Goal: Task Accomplishment & Management: Manage account settings

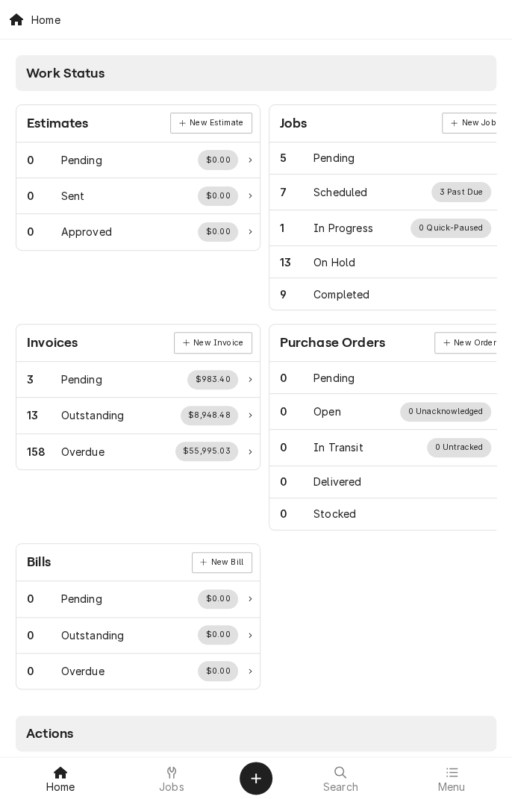
click at [175, 777] on icon at bounding box center [171, 772] width 9 height 12
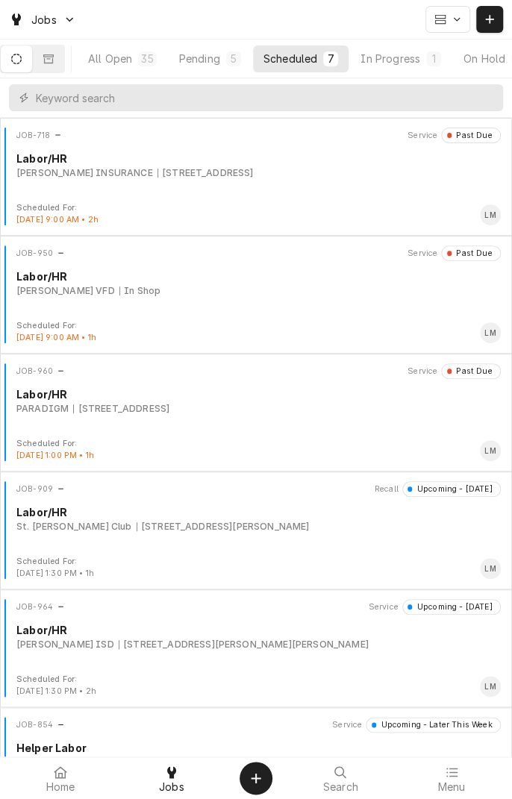
click at [415, 48] on button "In Progress 1" at bounding box center [400, 59] width 101 height 27
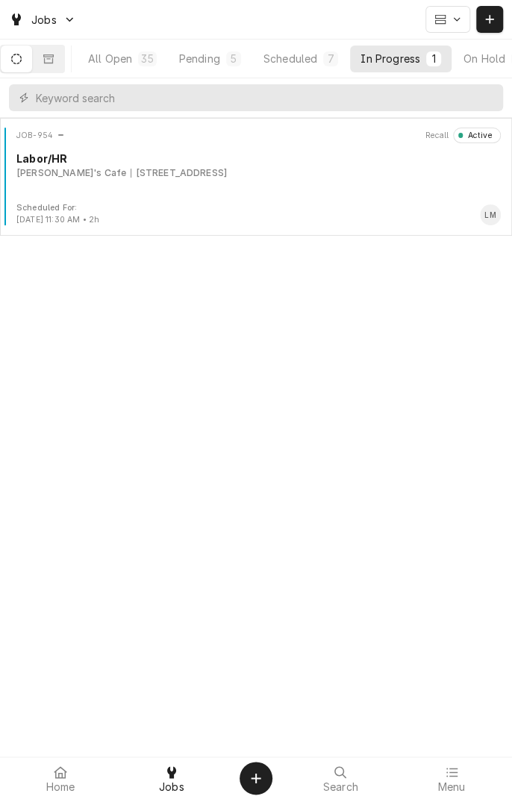
click at [227, 172] on div "746 US-90, Schulenburg, TX 78956" at bounding box center [179, 172] width 96 height 13
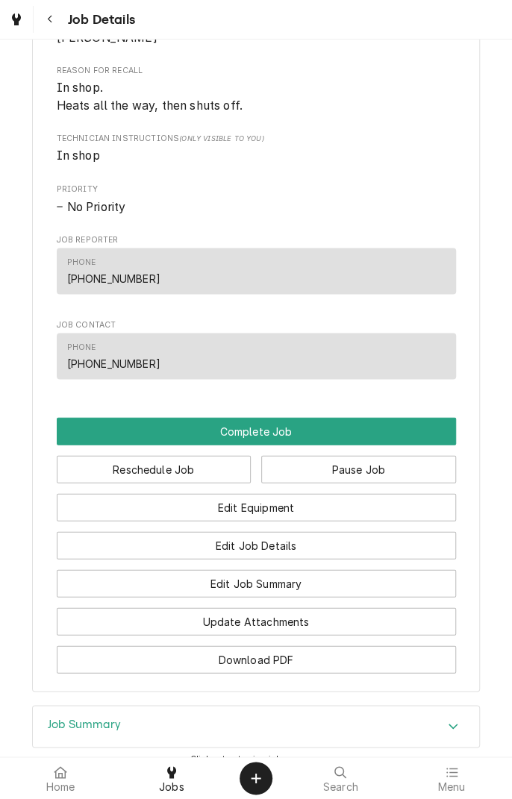
scroll to position [771, 0]
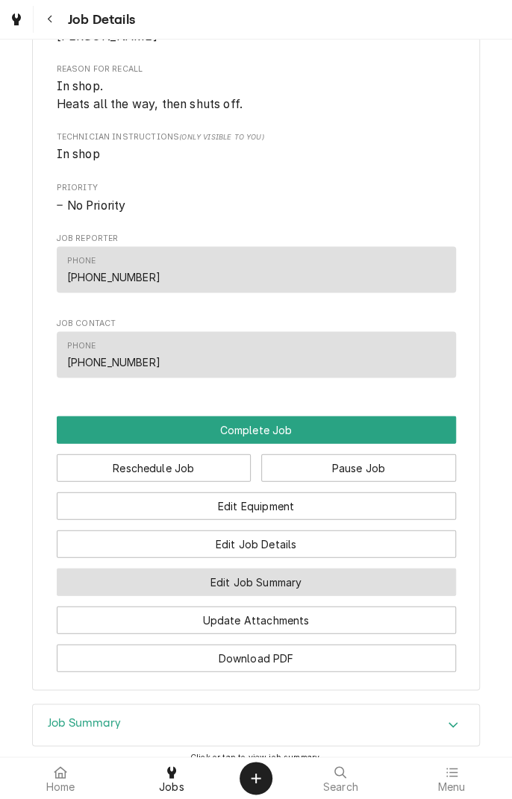
click at [310, 595] on button "Edit Job Summary" at bounding box center [256, 582] width 399 height 28
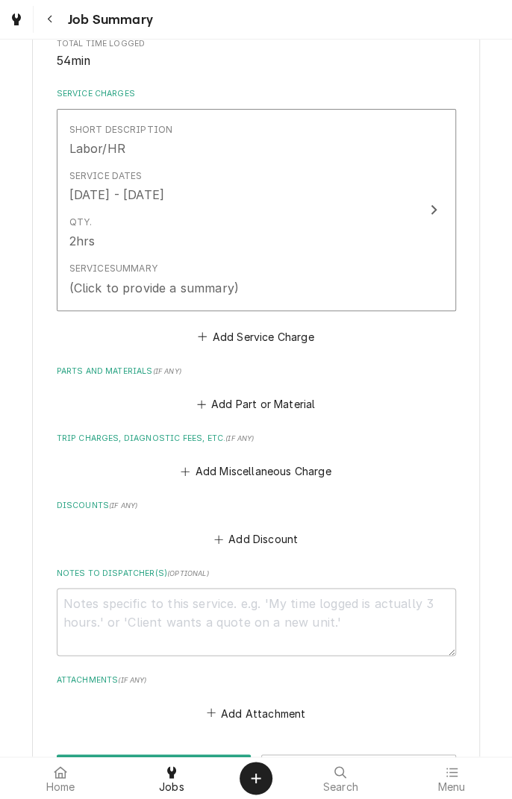
scroll to position [332, 0]
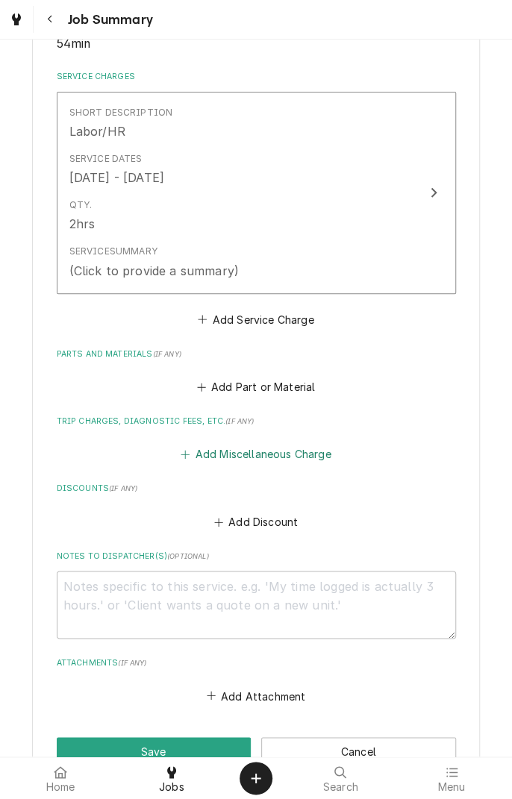
click at [289, 454] on button "Add Miscellaneous Charge" at bounding box center [255, 454] width 155 height 21
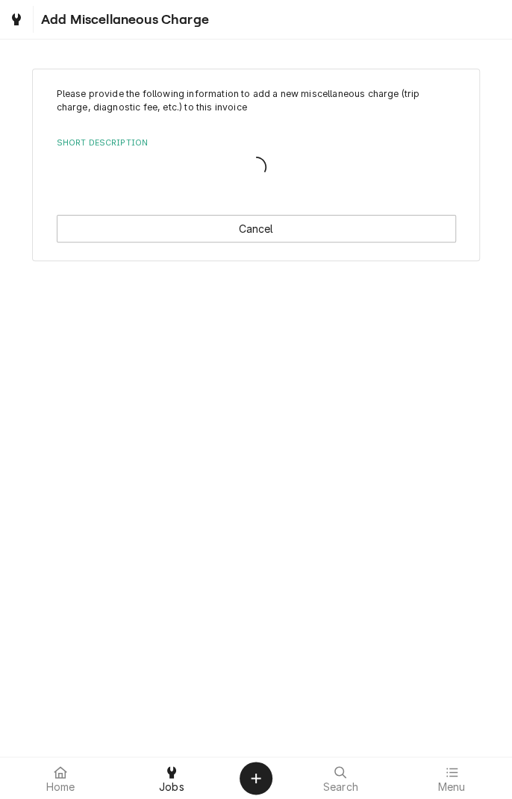
click at [285, 467] on div "Please provide the following information to add a new miscellaneous charge (tri…" at bounding box center [256, 398] width 512 height 717
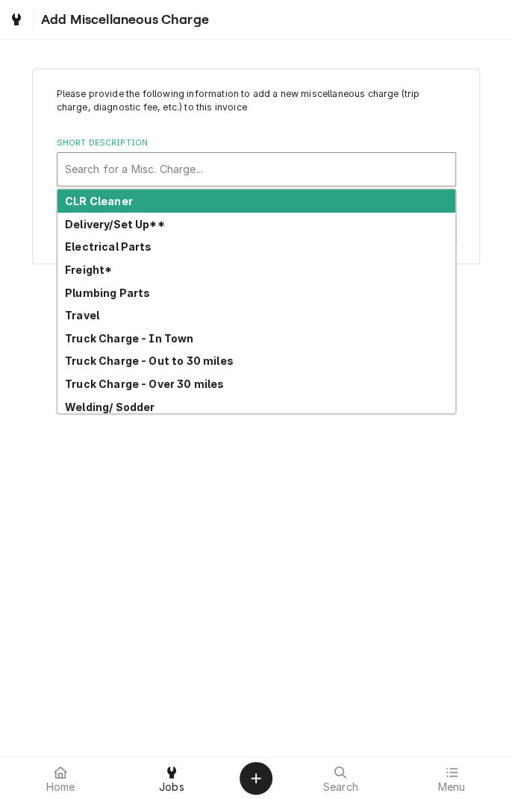
click at [118, 274] on div "Freight*" at bounding box center [256, 269] width 398 height 23
click at [114, 269] on div "Please provide the following information to add a new miscellaneous charge (tri…" at bounding box center [256, 166] width 512 height 222
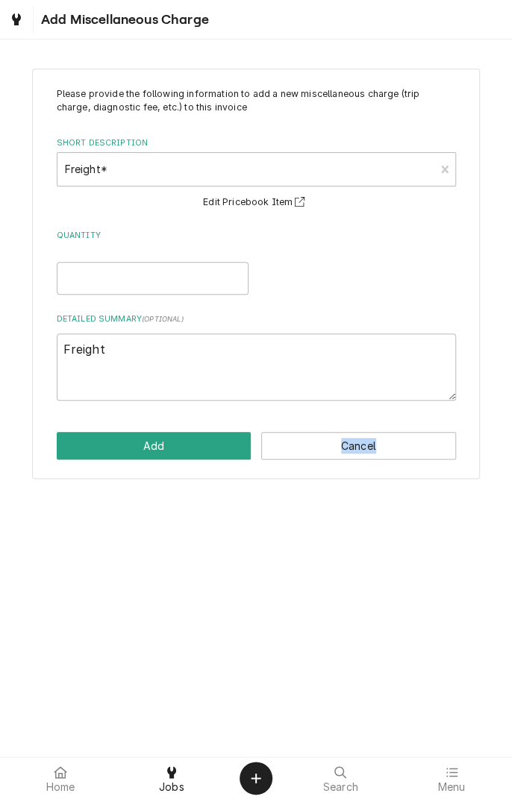
click at [275, 208] on button "Edit Pricebook Item" at bounding box center [256, 202] width 110 height 19
type textarea "x"
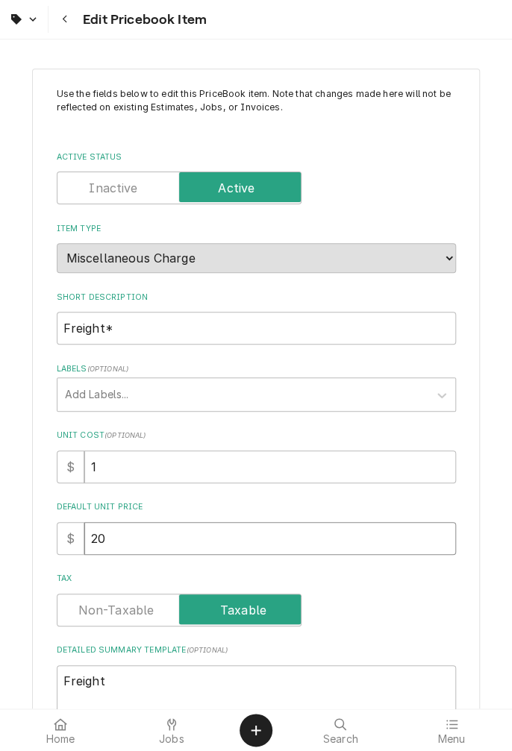
click at [209, 537] on input "20" at bounding box center [270, 538] width 372 height 33
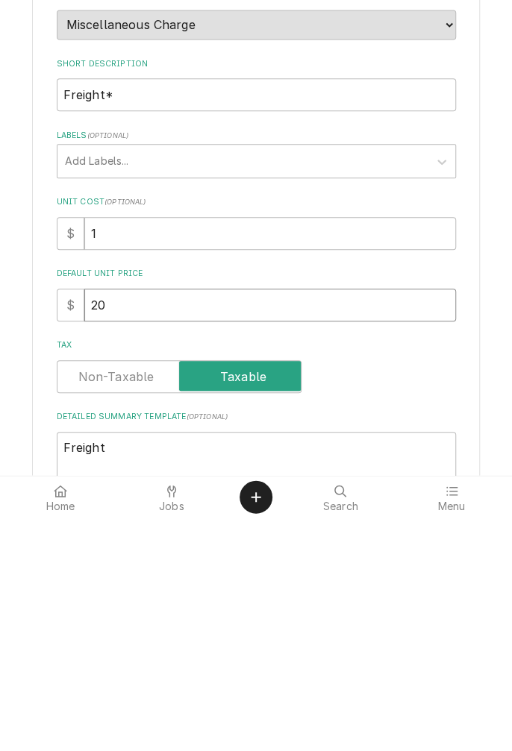
type textarea "x"
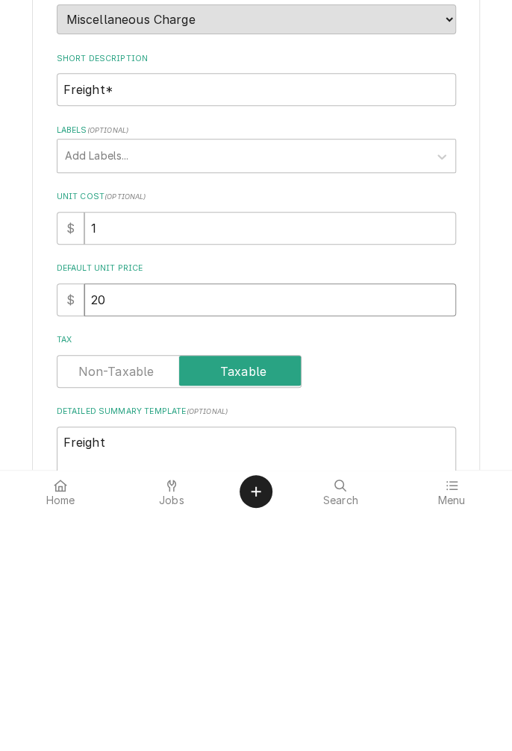
type input "2"
type textarea "x"
type input "1"
type textarea "x"
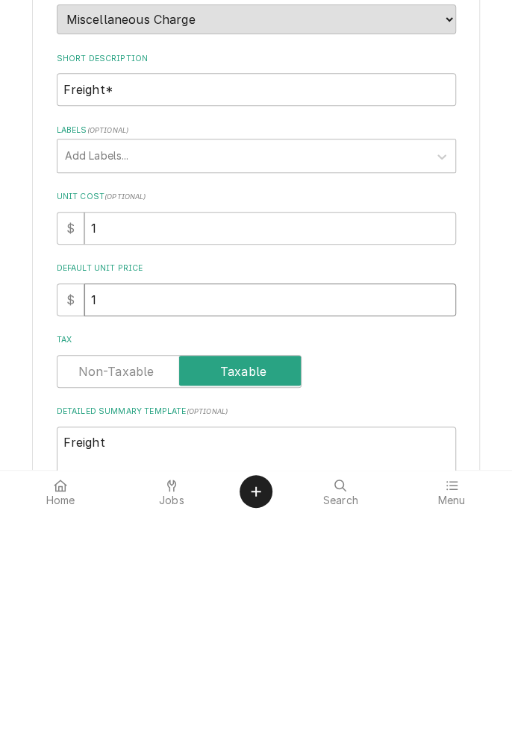
type input "15"
type textarea "x"
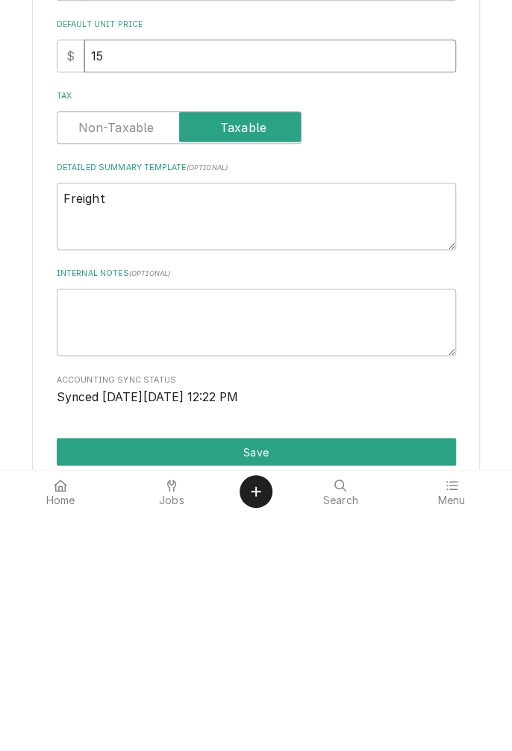
scroll to position [248, 0]
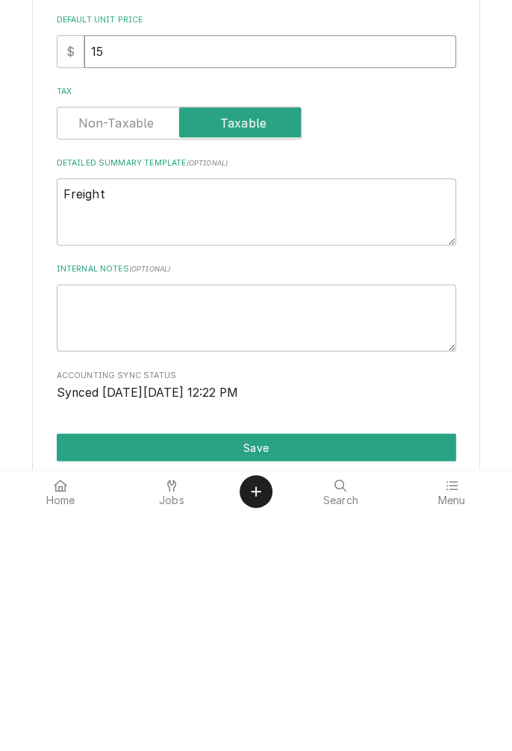
type input "15"
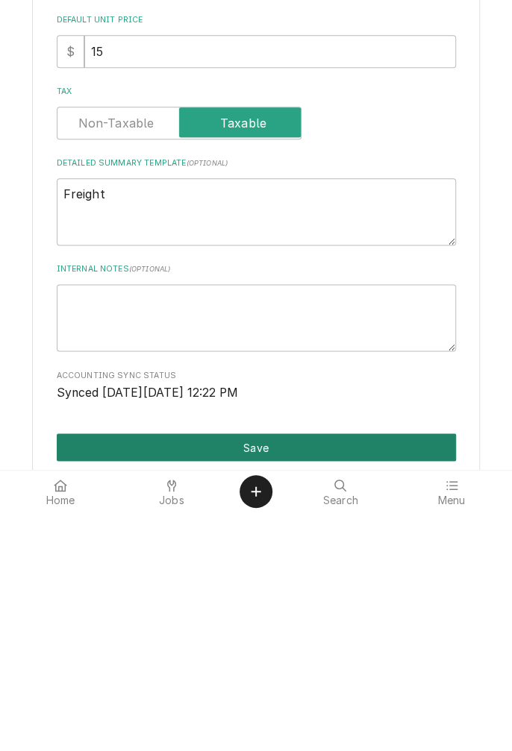
click at [263, 686] on button "Save" at bounding box center [256, 686] width 399 height 28
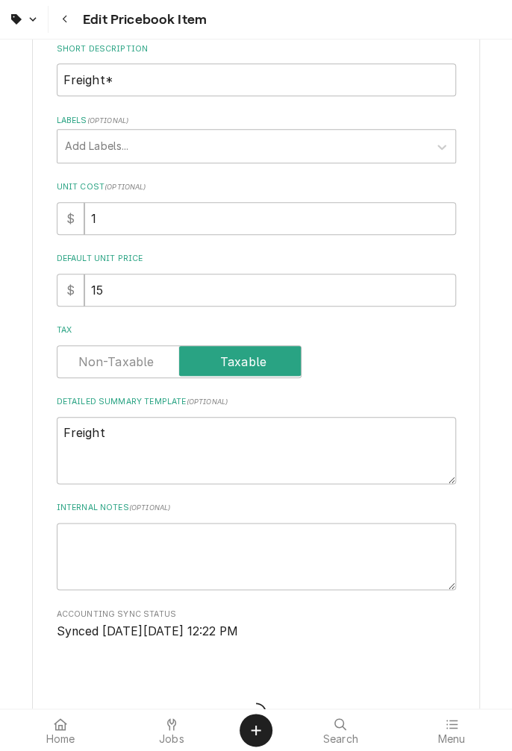
type textarea "x"
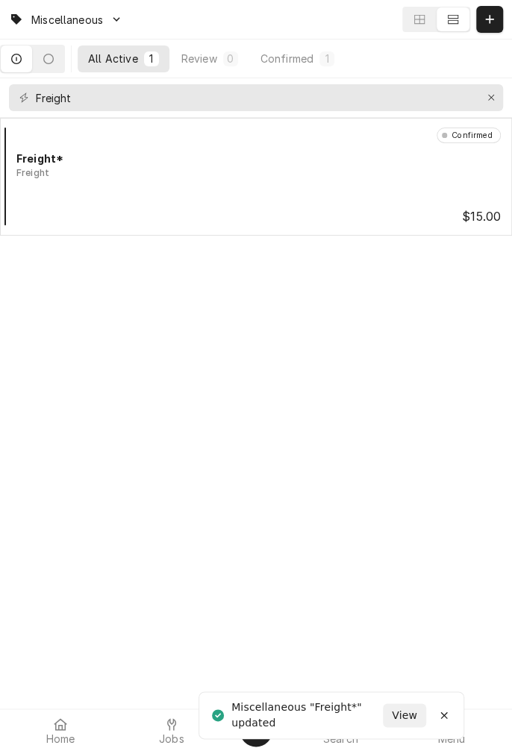
click at [180, 723] on div "Jobs" at bounding box center [172, 730] width 104 height 30
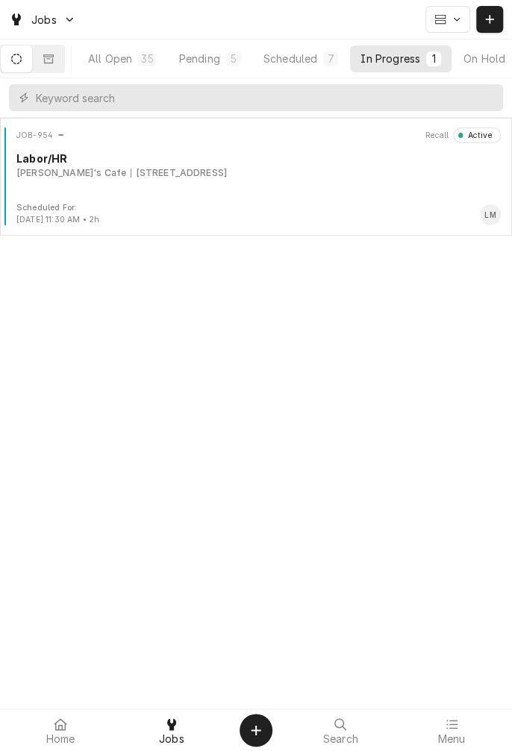
click at [201, 162] on div "Labor/HR" at bounding box center [258, 159] width 484 height 16
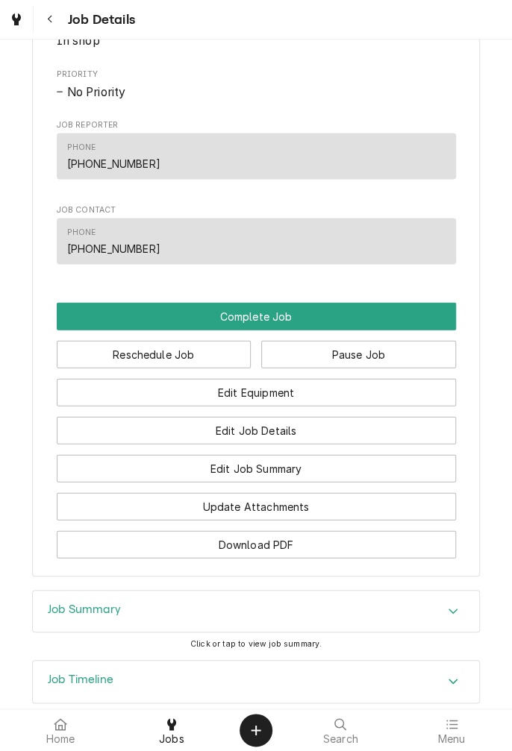
scroll to position [886, 0]
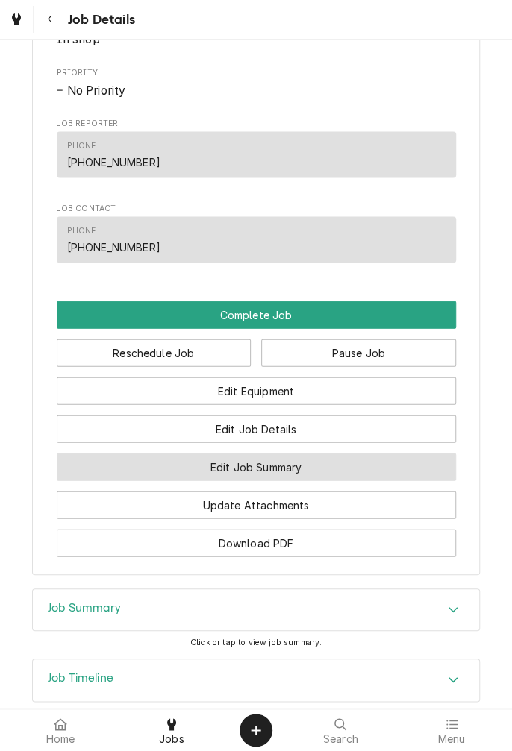
click at [299, 480] on button "Edit Job Summary" at bounding box center [256, 467] width 399 height 28
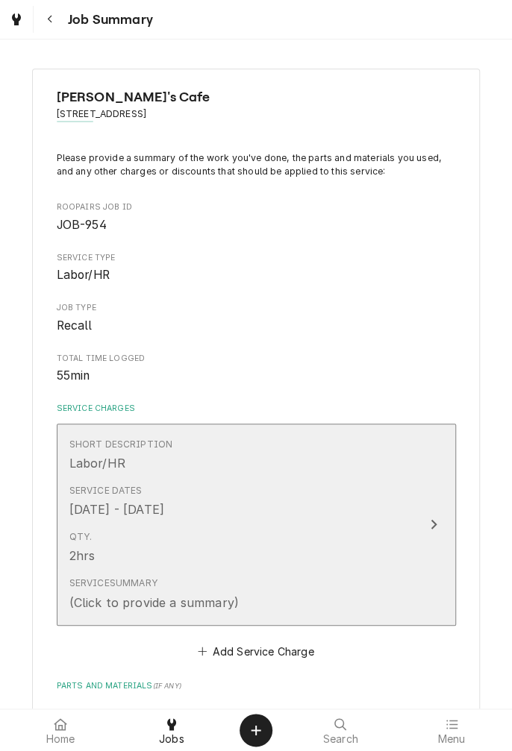
click at [356, 580] on div "Service Summary (Click to provide a summary)" at bounding box center [240, 594] width 342 height 46
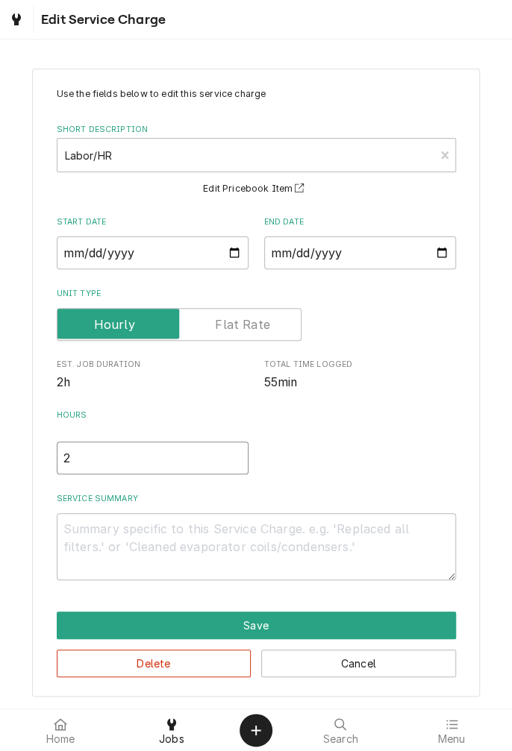
click at [133, 460] on input "2" at bounding box center [153, 458] width 192 height 33
type textarea "x"
type input "1"
type textarea "x"
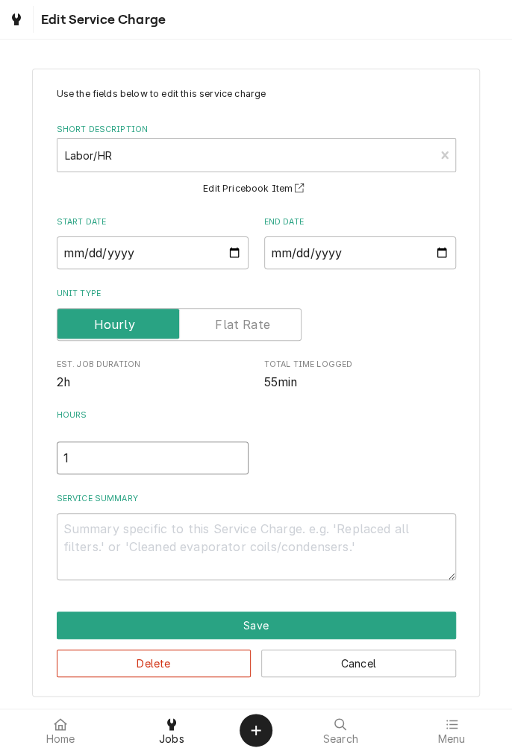
scroll to position [1, 0]
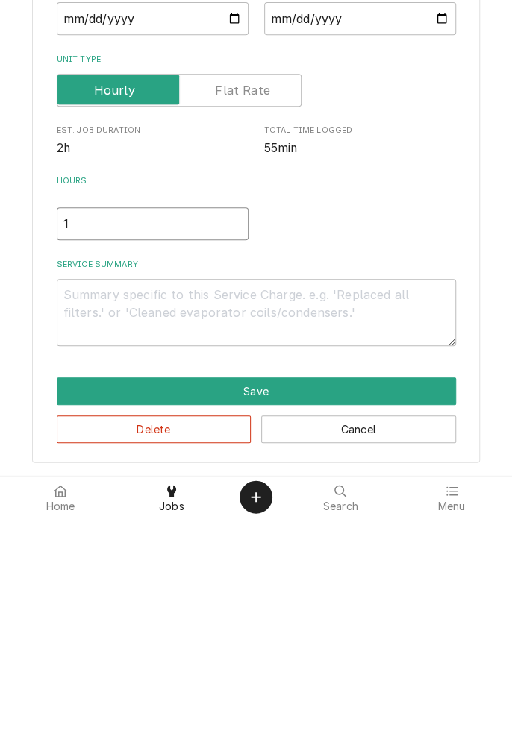
type input "1"
click at [294, 535] on textarea "Service Summary" at bounding box center [256, 546] width 399 height 67
type textarea "x"
type textarea "O"
type textarea "x"
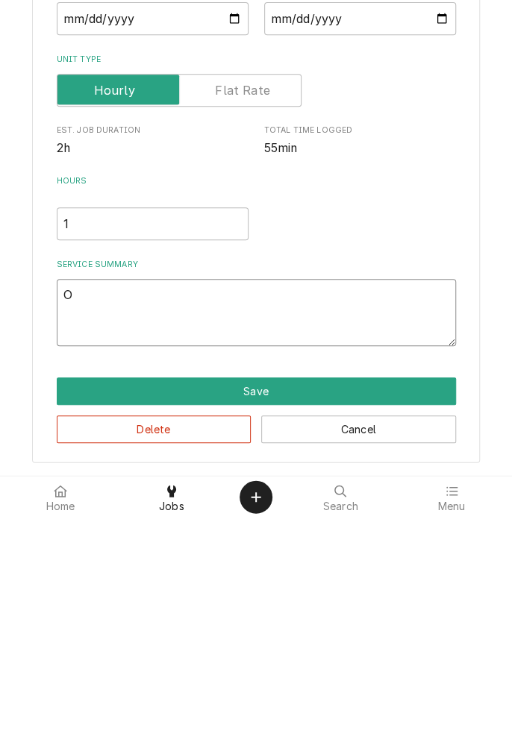
type textarea "Or"
type textarea "x"
type textarea "Ord"
type textarea "x"
type textarea "Orde"
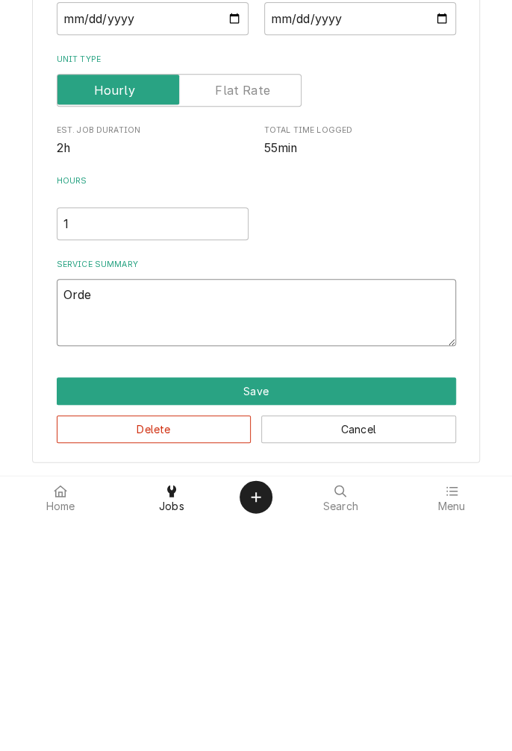
type textarea "x"
type textarea "Order"
type textarea "x"
type textarea "Ordere"
type textarea "x"
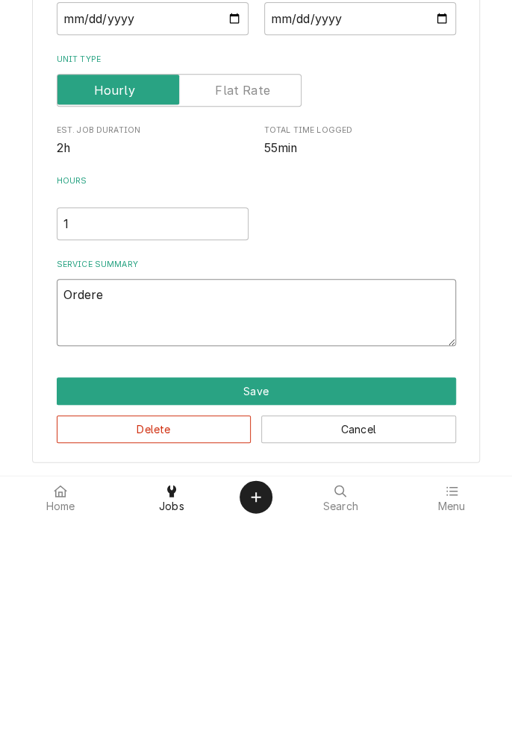
type textarea "Ordered"
type textarea "x"
type textarea "Ordered"
type textarea "x"
type textarea "Ordered a"
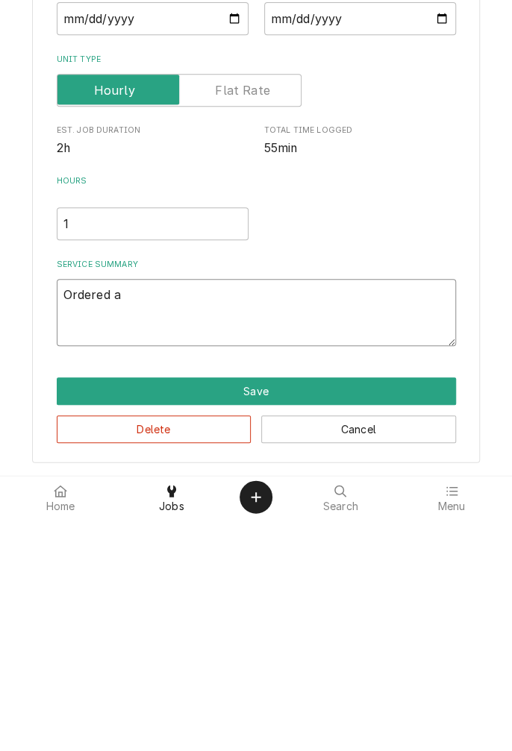
type textarea "x"
type textarea "Ordered an"
type textarea "x"
type textarea "Ordered and"
type textarea "x"
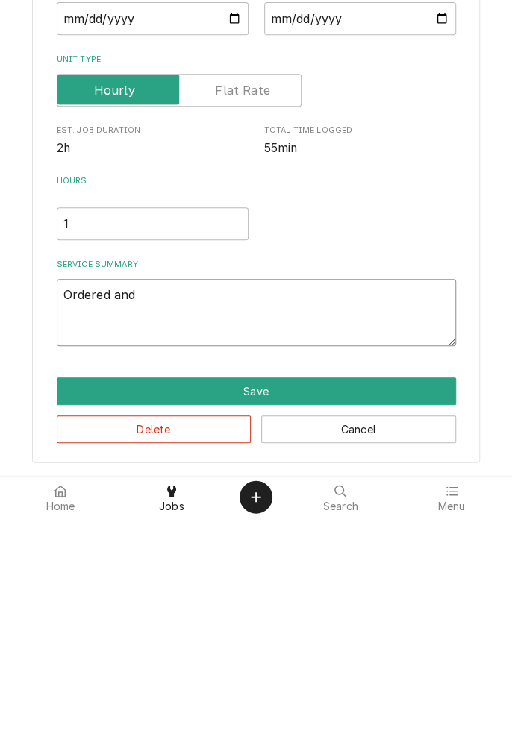
type textarea "Ordered and"
type textarea "x"
type textarea "Ordered and r"
type textarea "x"
type textarea "Ordered and re"
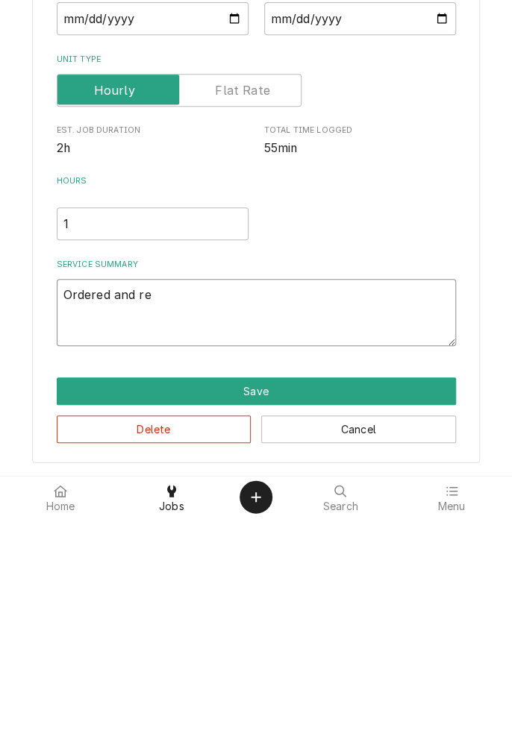
type textarea "x"
type textarea "Ordered and rep"
type textarea "x"
type textarea "Ordered and repl"
type textarea "x"
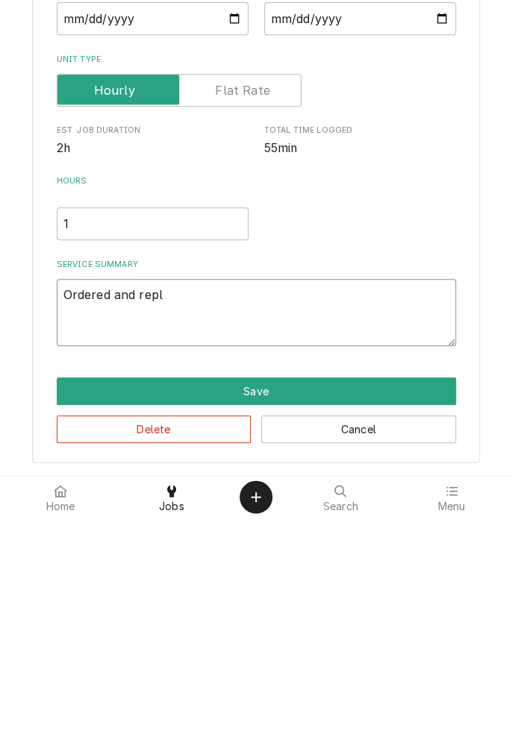
type textarea "Ordered and repla"
type textarea "x"
type textarea "Ordered and replac"
type textarea "x"
type textarea "Ordered and replace"
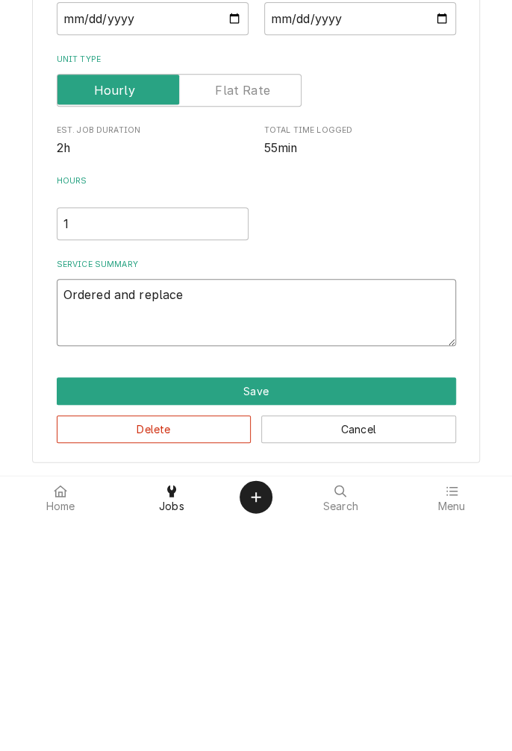
type textarea "x"
type textarea "Ordered and replace"
type textarea "x"
type textarea "Ordered and replace c"
type textarea "x"
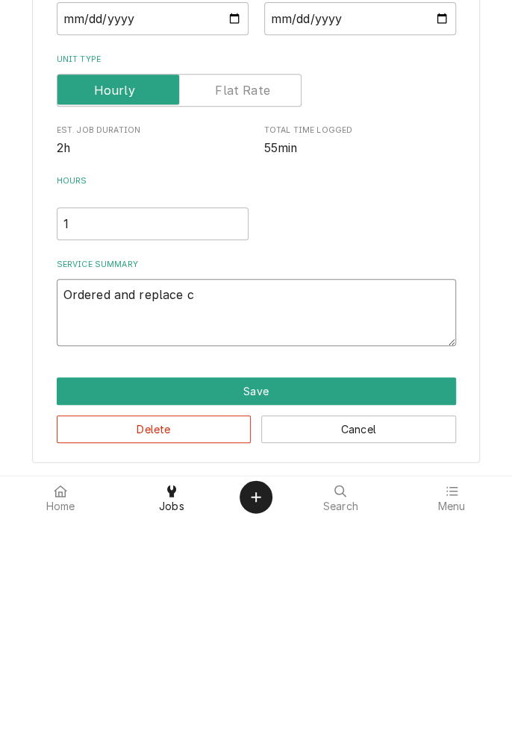
type textarea "Ordered and replace co"
type textarea "x"
type textarea "Ordered and replace con"
type textarea "x"
type textarea "Ordered and replace cont"
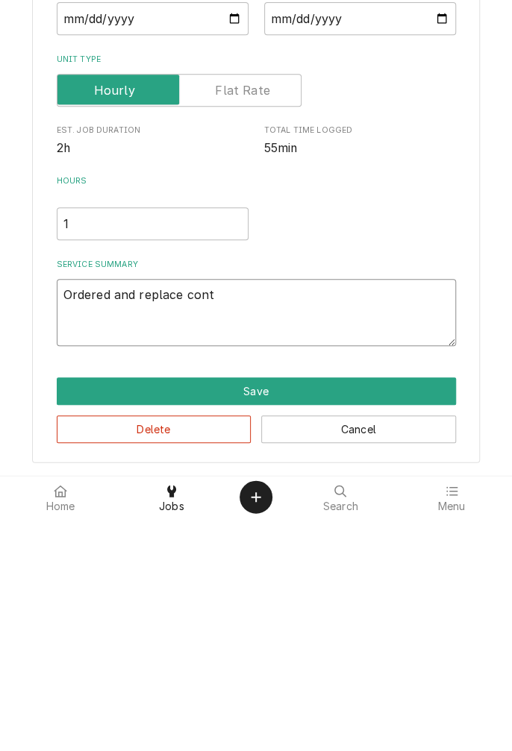
type textarea "x"
type textarea "Ordered and replace contr"
type textarea "x"
type textarea "Ordered and replace contro"
type textarea "x"
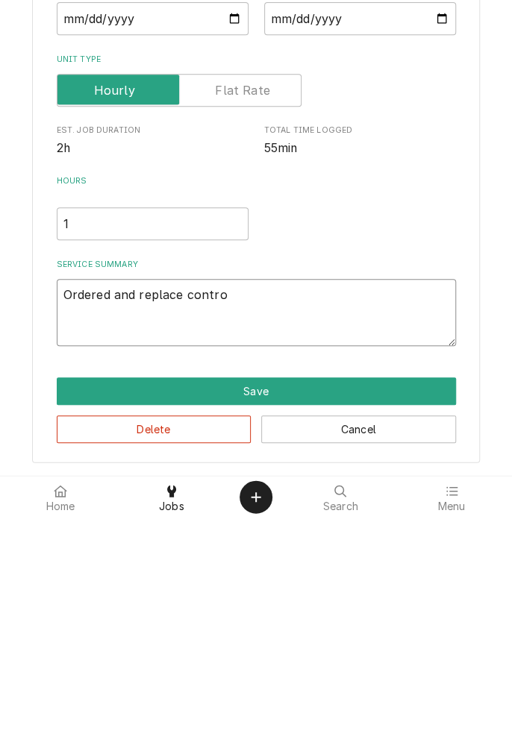
type textarea "Ordered and replace control"
type textarea "x"
type textarea "Ordered and replace control"
type textarea "x"
type textarea "Ordered and replace control v"
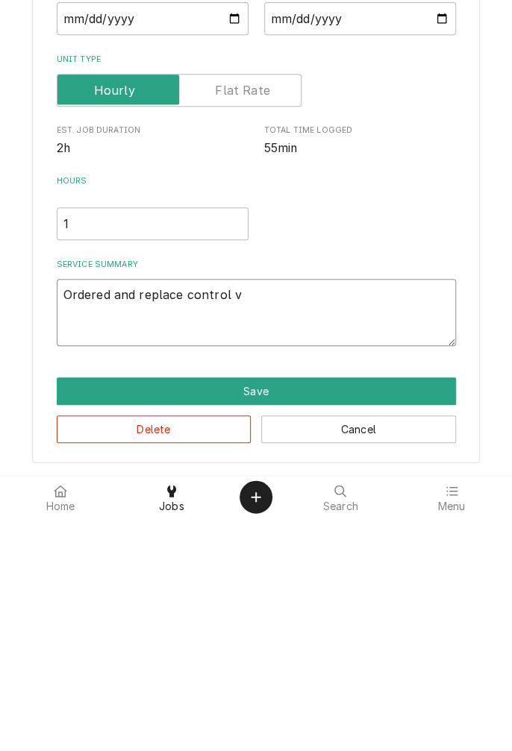
type textarea "x"
type textarea "Ordered and replace control va"
type textarea "x"
type textarea "Ordered and replace control val"
type textarea "x"
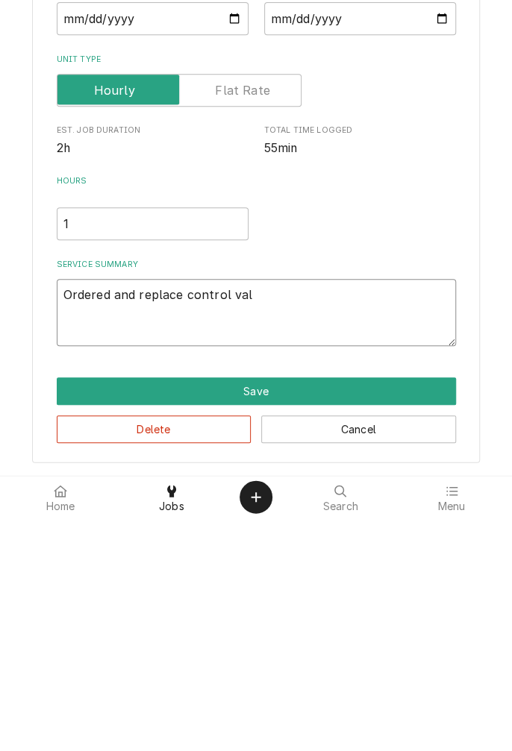
type textarea "Ordered and replace control valv"
type textarea "x"
type textarea "Ordered and replace control valve"
type textarea "x"
type textarea "Ordered and replace control valve."
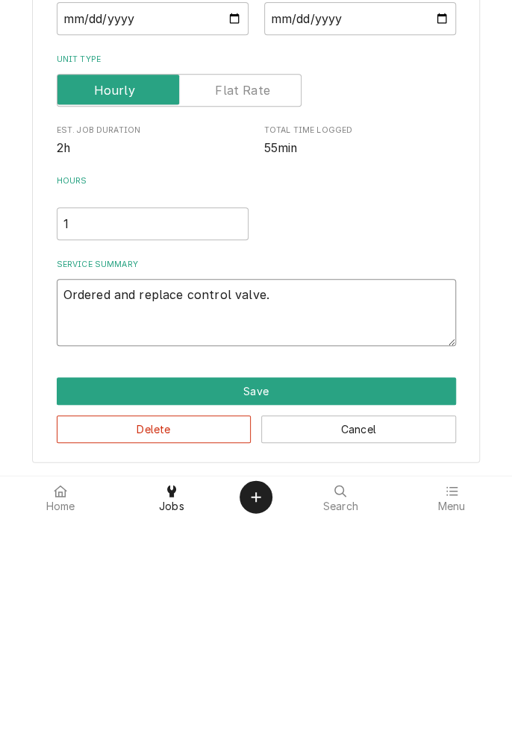
type textarea "x"
type textarea "Ordered and replace control valve."
type textarea "x"
type textarea "Ordered and replace control valve. T"
type textarea "x"
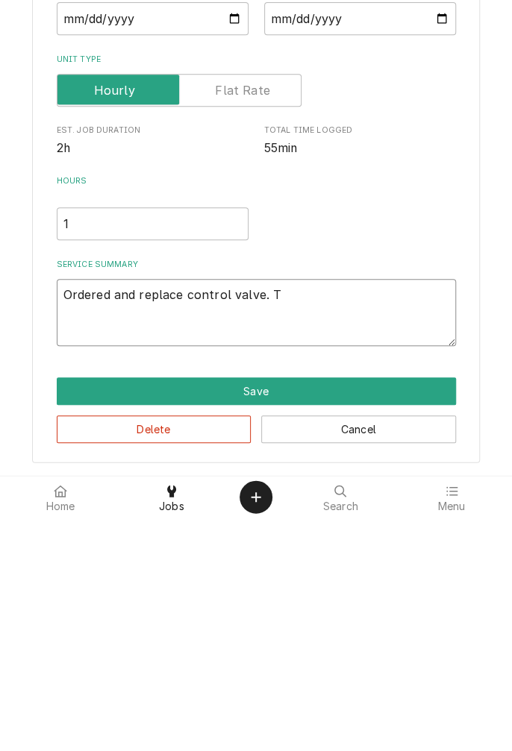
type textarea "Ordered and replace control valve. Te"
type textarea "x"
type textarea "Ordered and replace control valve. Tes"
type textarea "x"
type textarea "Ordered and replace control valve. Test"
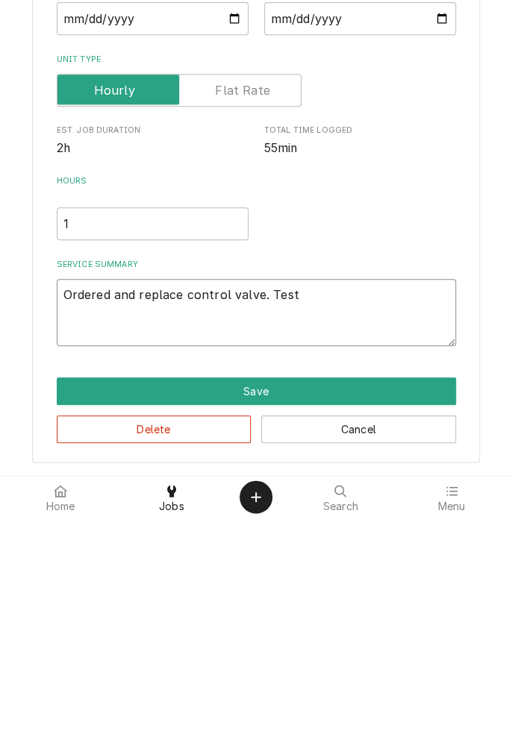
type textarea "x"
type textarea "Ordered and replace control valve. Teste"
type textarea "x"
type textarea "Ordered and replace control valve. Tested"
type textarea "x"
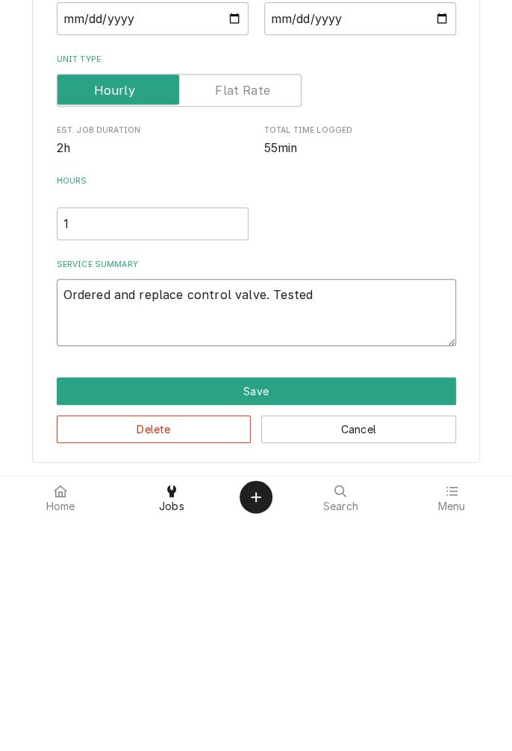
type textarea "Ordered and replace control valve. Tested"
type textarea "x"
type textarea "Ordered and replace control valve. Tested f"
type textarea "x"
type textarea "Ordered and replace control valve. Tested fr"
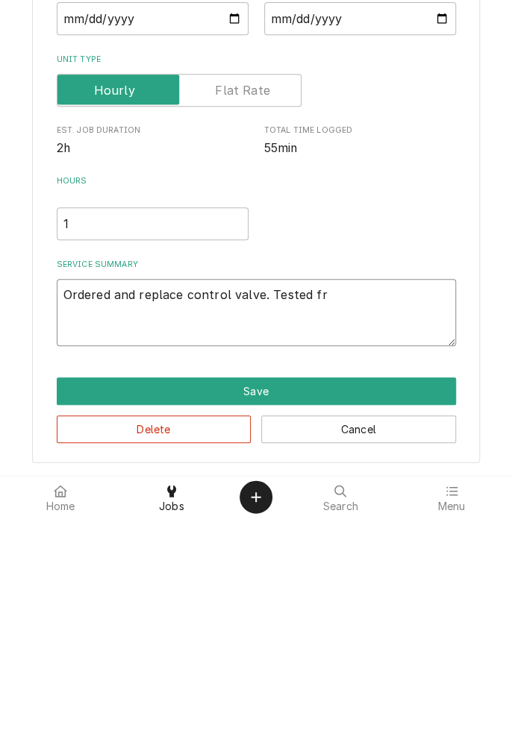
type textarea "x"
type textarea "Ordered and replace control valve. Tested fry"
type textarea "x"
type textarea "Ordered and replace control valve. Tested frye"
type textarea "x"
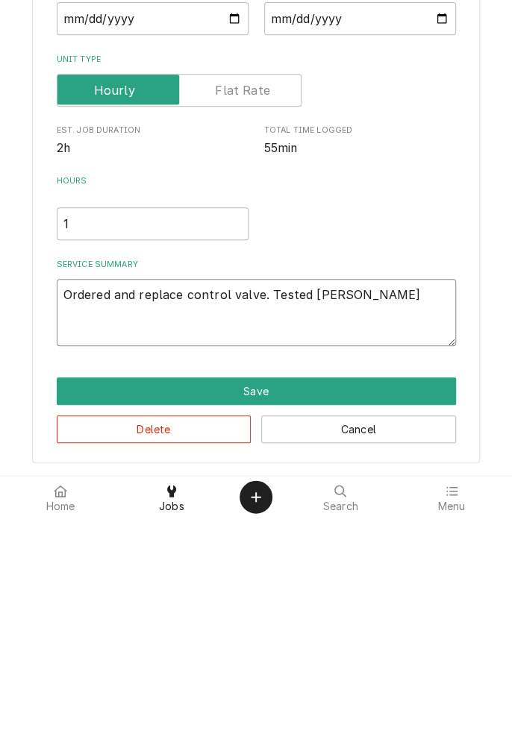
type textarea "Ordered and replace control valve. Tested fryer"
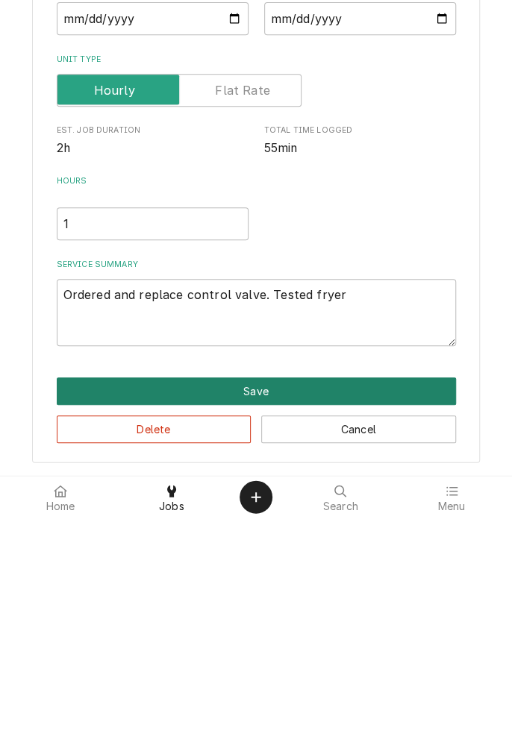
click at [265, 631] on button "Save" at bounding box center [256, 625] width 399 height 28
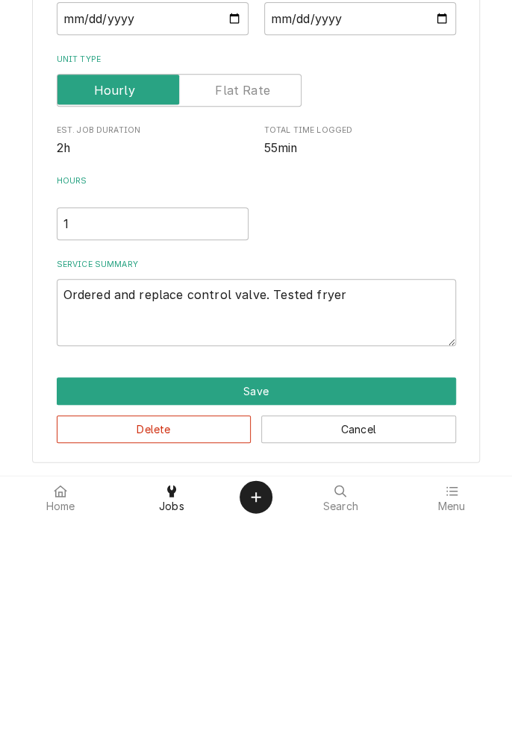
type textarea "x"
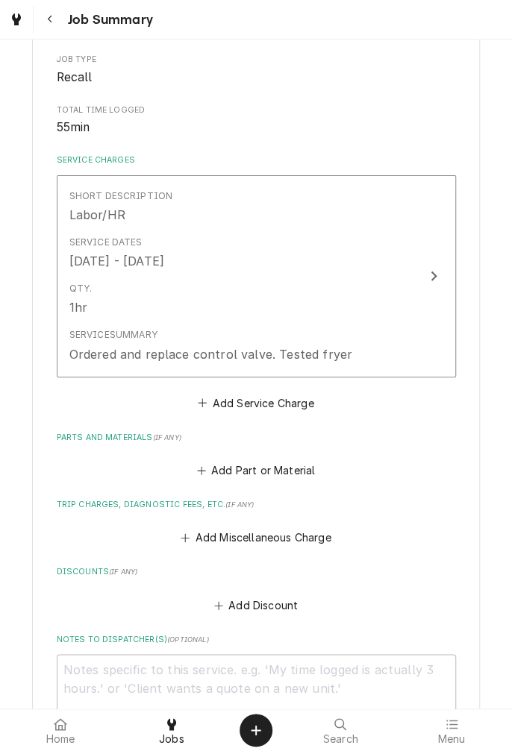
scroll to position [251, 0]
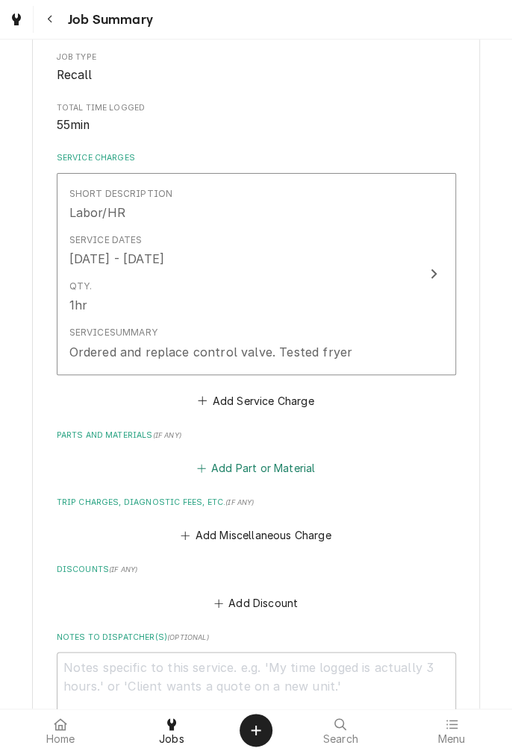
click at [272, 467] on button "Add Part or Material" at bounding box center [255, 468] width 123 height 21
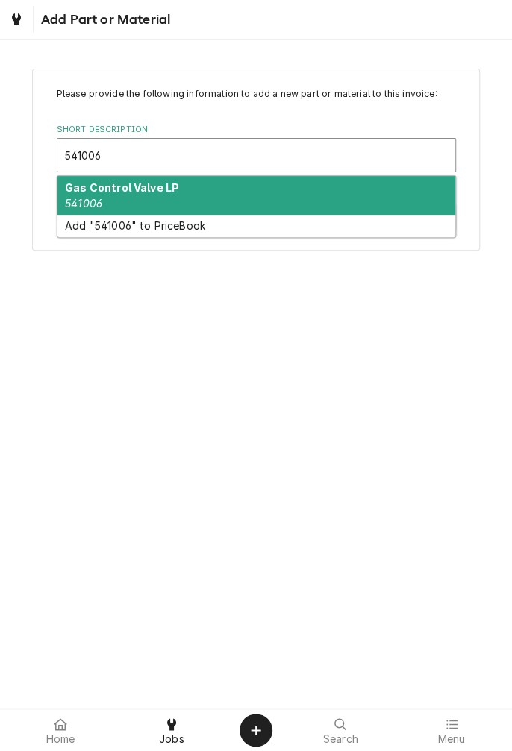
click at [140, 204] on div "Gas Control Valve LP 541006" at bounding box center [256, 195] width 398 height 39
type input "541006"
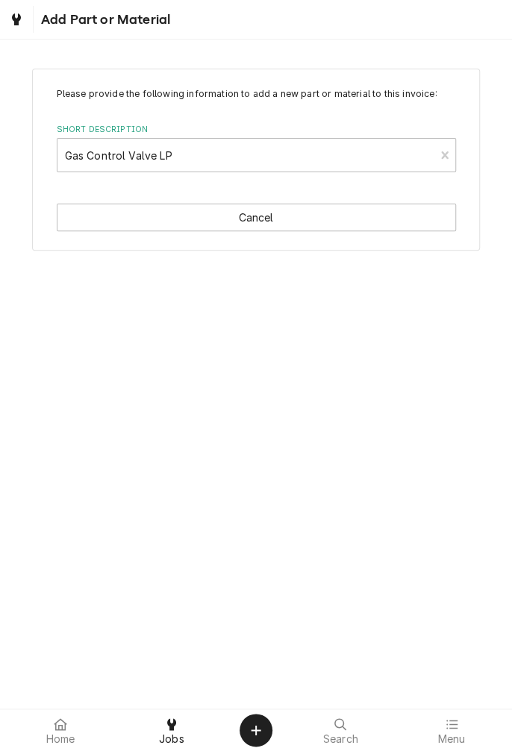
type textarea "x"
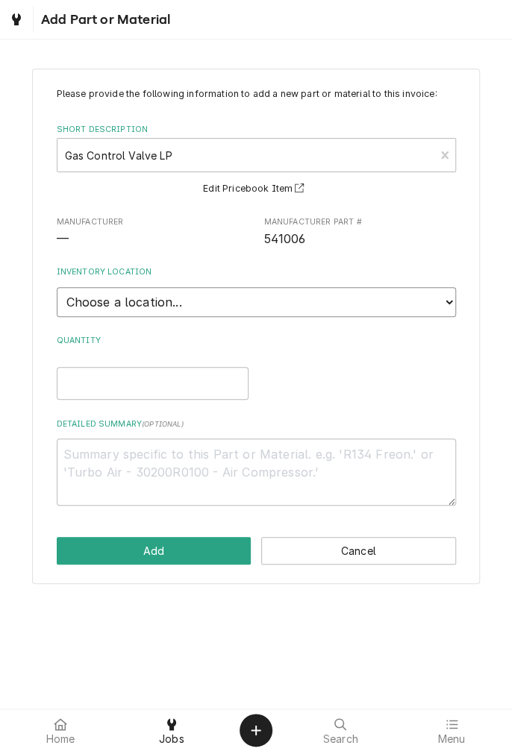
click at [440, 304] on select "Choose a location... Gino's Truck Jason's Truck Skips Service Warehouse" at bounding box center [256, 302] width 399 height 30
select select "171"
click at [57, 287] on select "Choose a location... Gino's Truck Jason's Truck Skips Service Warehouse" at bounding box center [256, 302] width 399 height 30
click at [173, 375] on input "Quantity" at bounding box center [153, 383] width 192 height 33
type textarea "x"
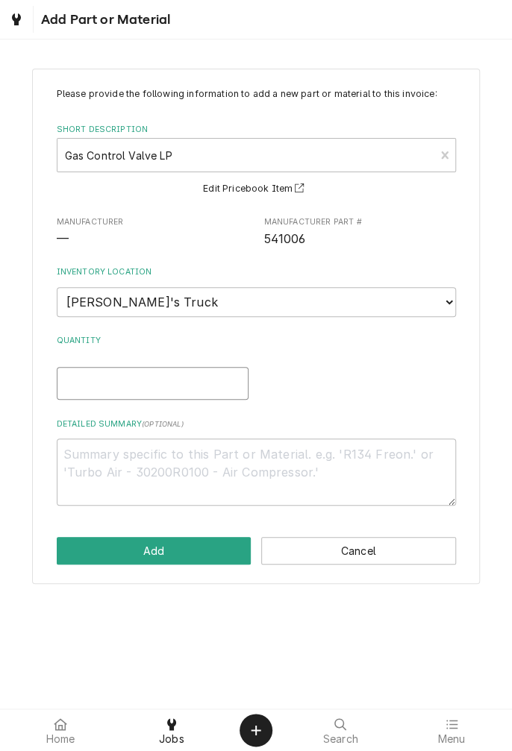
type input "1"
type textarea "x"
type input "1"
click at [260, 457] on textarea "Detailed Summary ( optional )" at bounding box center [256, 472] width 399 height 67
type textarea "x"
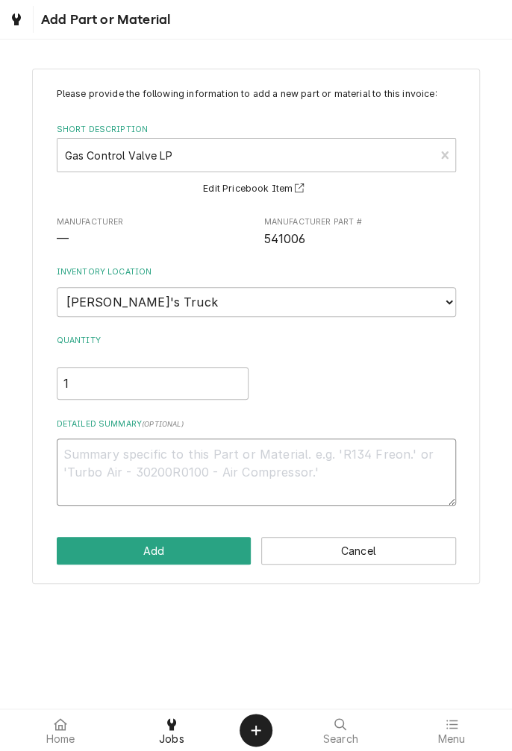
type textarea "C"
type textarea "x"
type textarea "Co"
type textarea "x"
type textarea "Con"
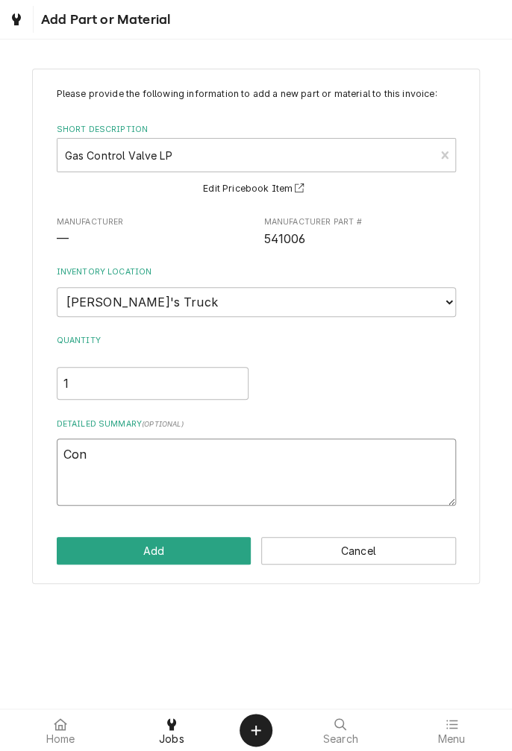
type textarea "x"
type textarea "Cont"
type textarea "x"
type textarea "Contr"
type textarea "x"
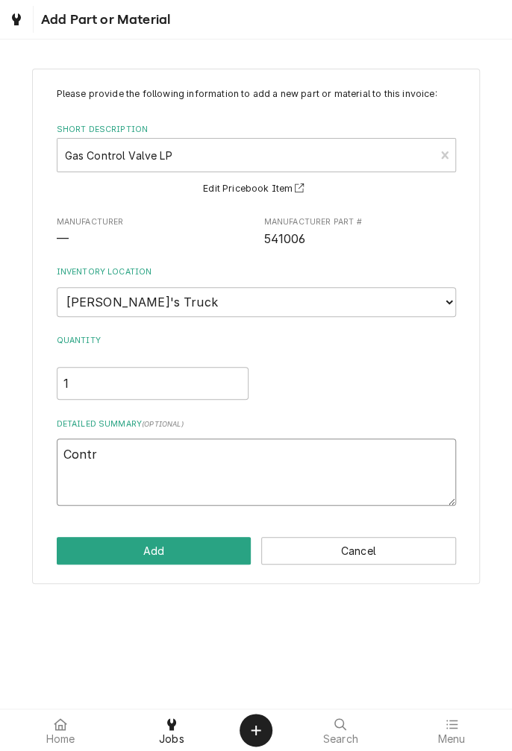
type textarea "Contro"
type textarea "x"
type textarea "Control"
type textarea "x"
type textarea "Control"
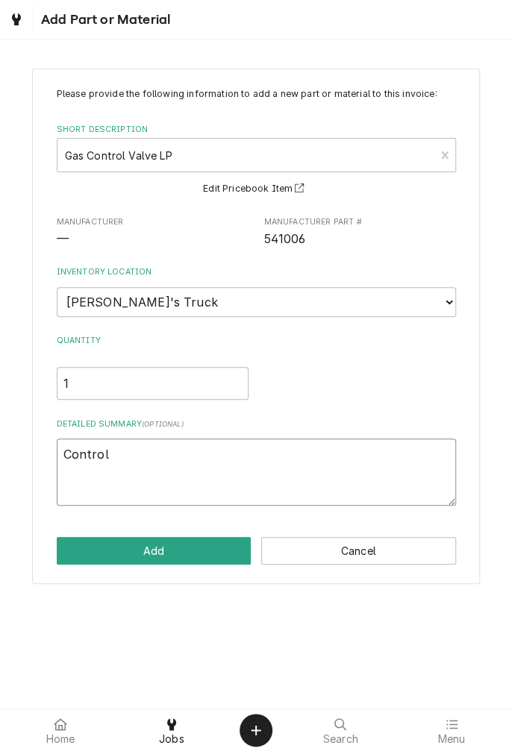
type textarea "x"
type textarea "Control v"
type textarea "x"
type textarea "Control va"
type textarea "x"
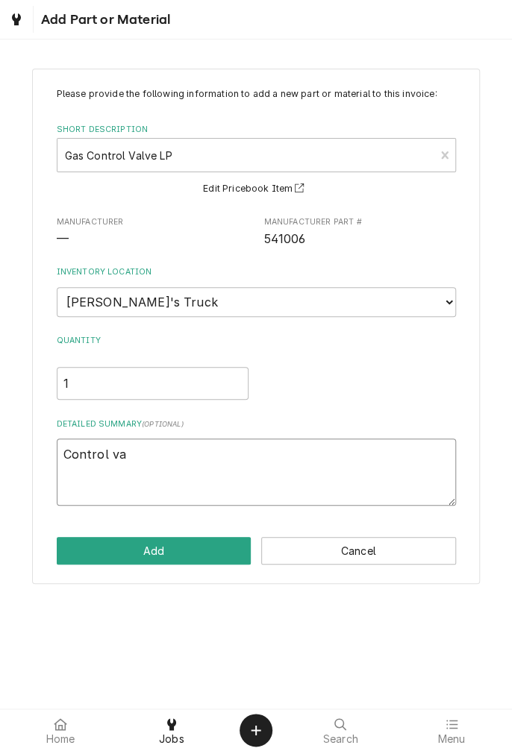
type textarea "Control val"
type textarea "x"
type textarea "Control valv"
type textarea "x"
type textarea "Control valve"
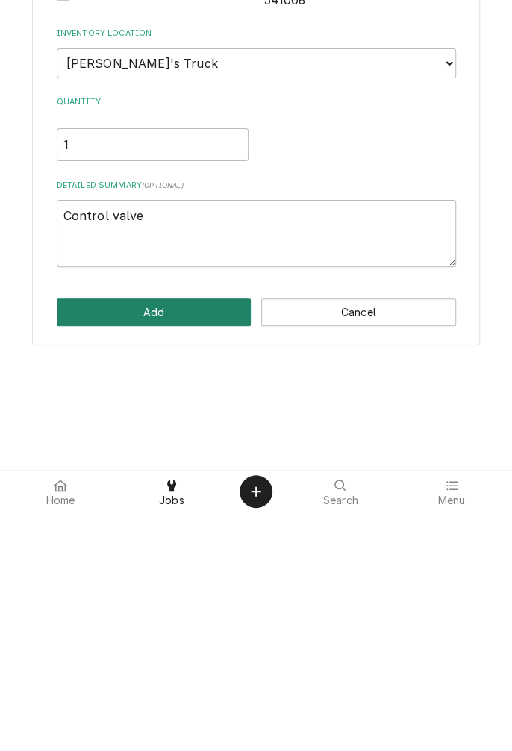
click at [166, 560] on button "Add" at bounding box center [154, 551] width 195 height 28
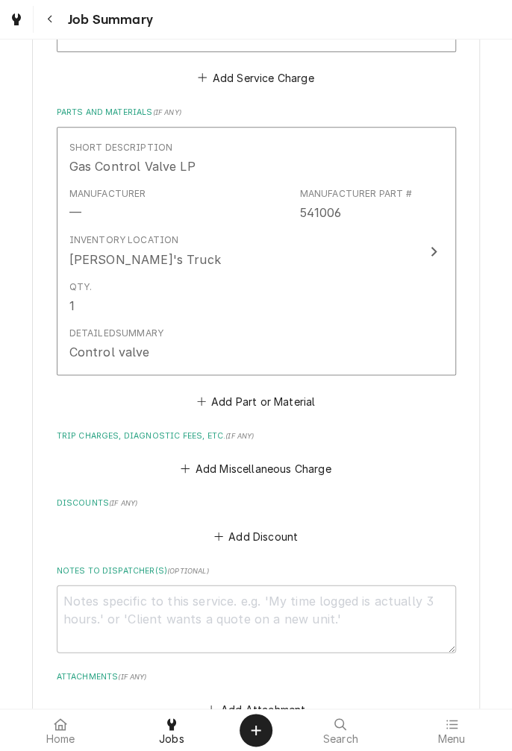
scroll to position [577, 0]
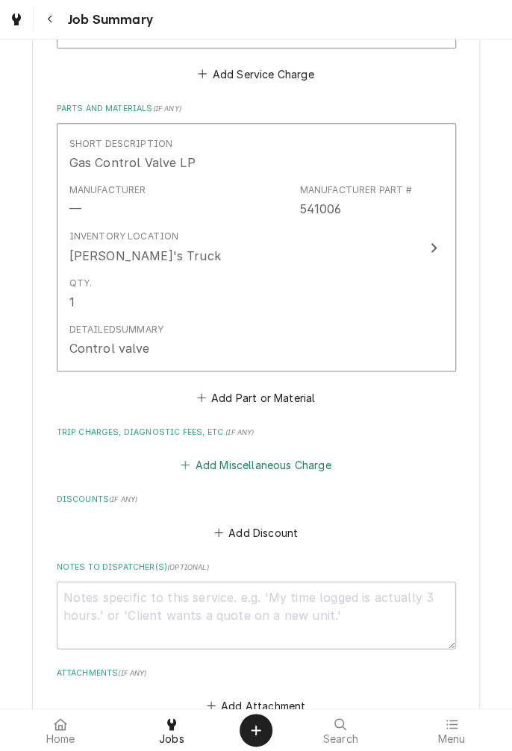
click at [252, 466] on button "Add Miscellaneous Charge" at bounding box center [255, 464] width 155 height 21
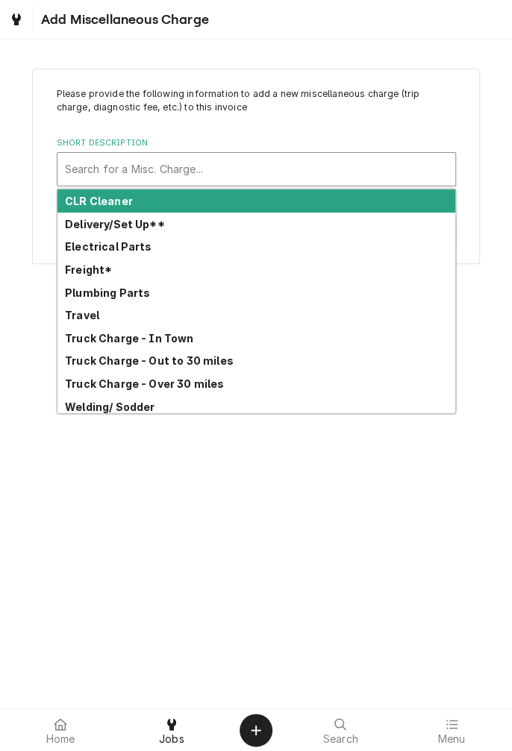
click at [93, 275] on strong "Freight*" at bounding box center [88, 269] width 47 height 13
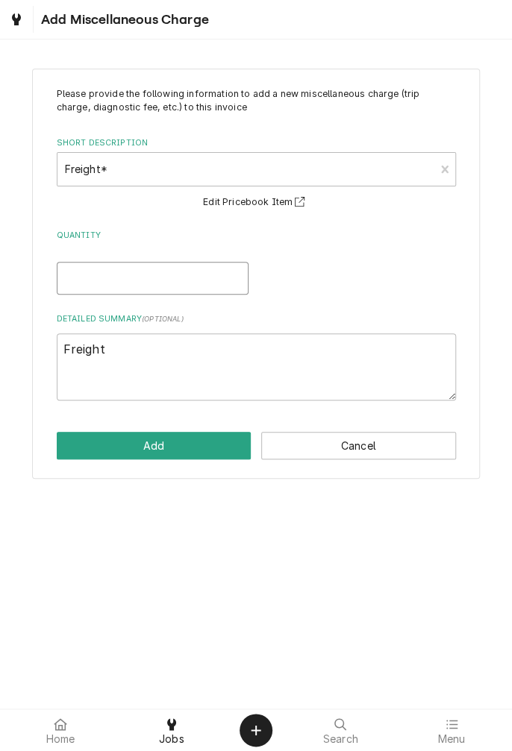
click at [191, 283] on input "Quantity" at bounding box center [153, 278] width 192 height 33
type textarea "x"
type input "1"
type textarea "x"
type input "1"
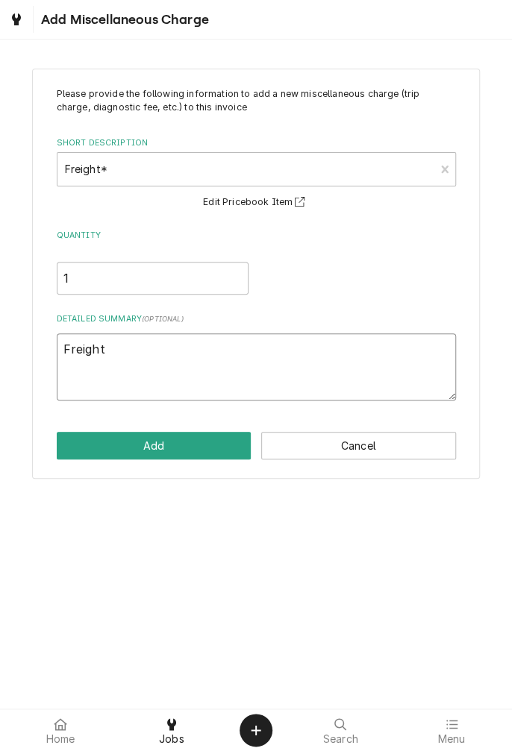
click at [288, 357] on textarea "Freight" at bounding box center [256, 366] width 399 height 67
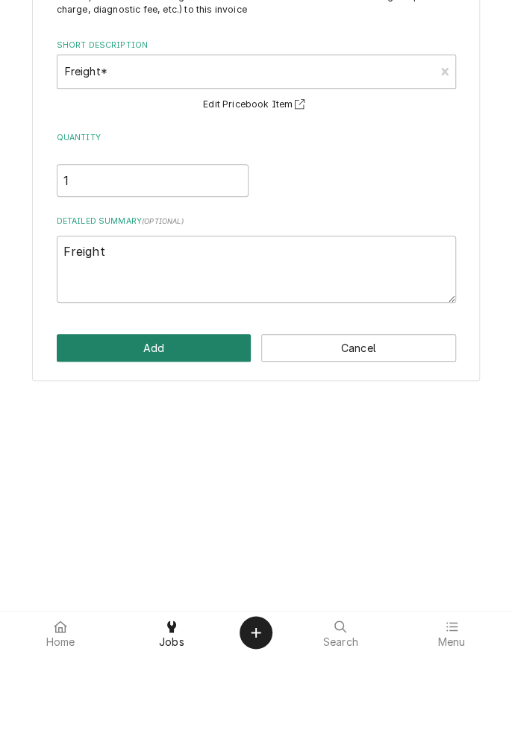
click at [168, 449] on button "Add" at bounding box center [154, 446] width 195 height 28
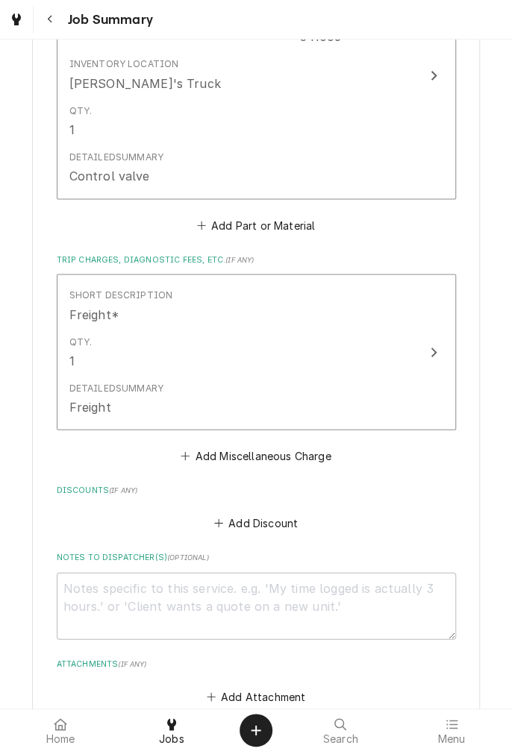
scroll to position [909, 0]
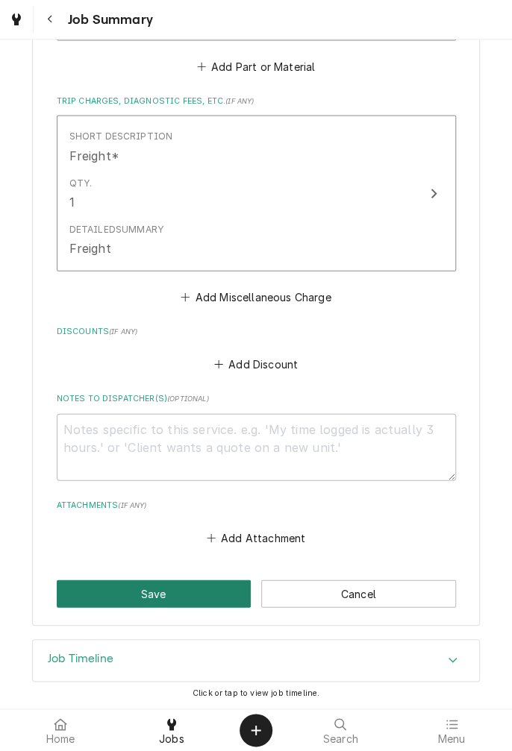
click at [153, 603] on button "Save" at bounding box center [154, 594] width 195 height 28
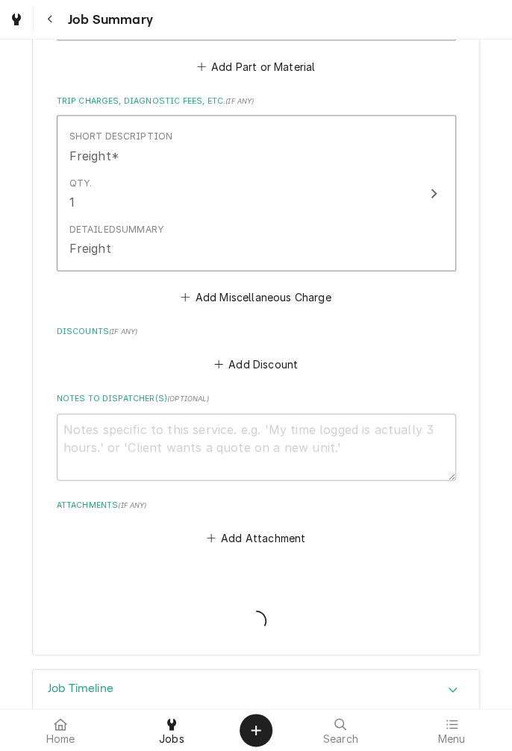
type textarea "x"
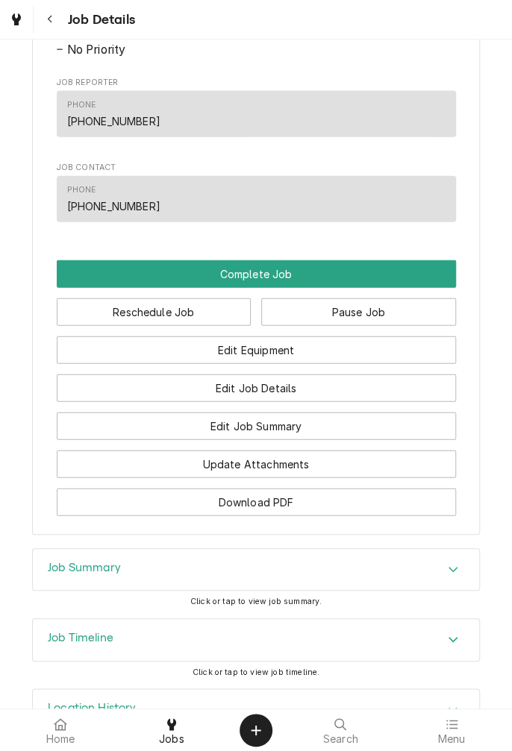
scroll to position [1061, 0]
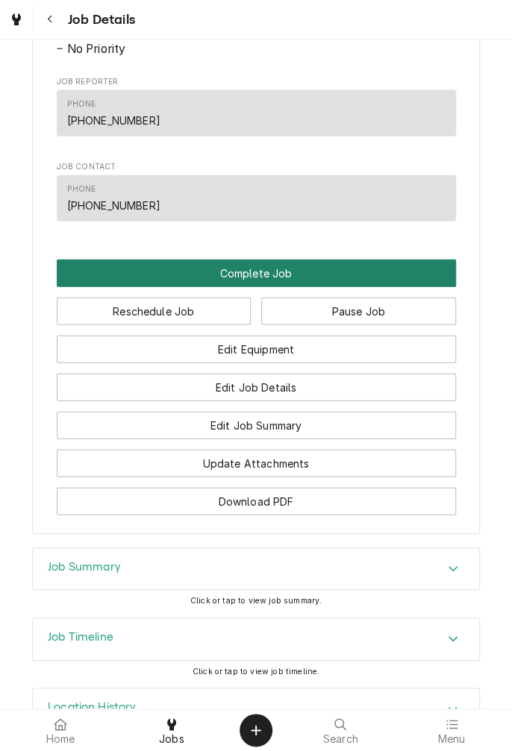
click at [272, 287] on button "Complete Job" at bounding box center [256, 274] width 399 height 28
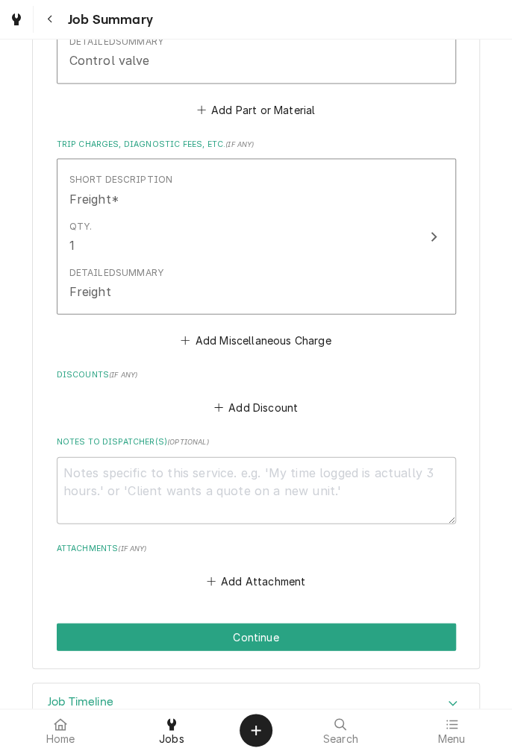
scroll to position [909, 0]
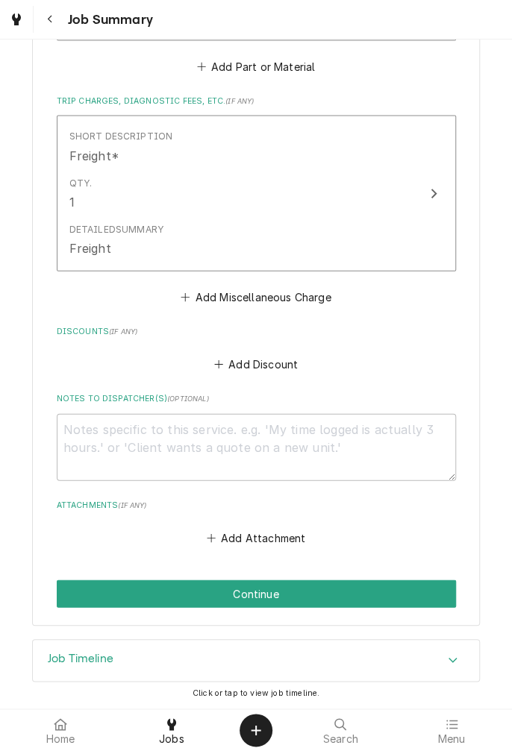
click at [275, 597] on button "Continue" at bounding box center [256, 594] width 399 height 28
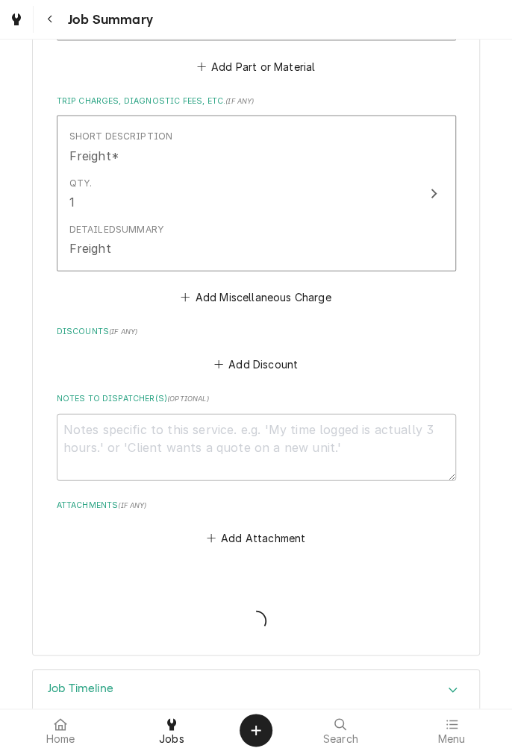
type textarea "x"
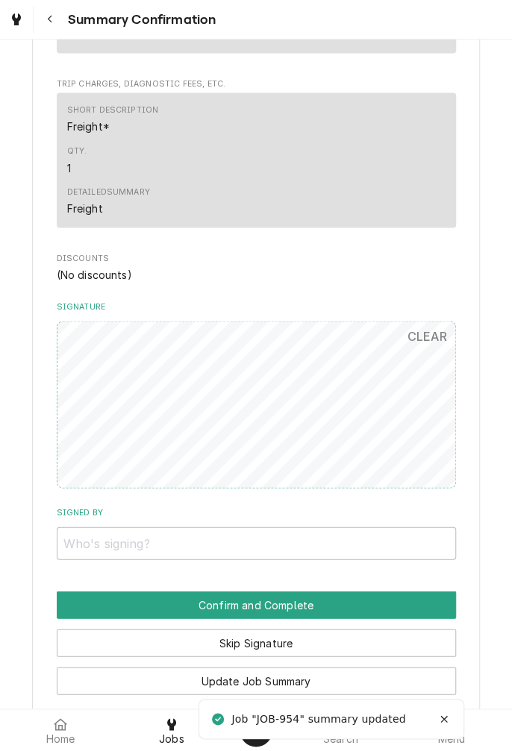
scroll to position [798, 0]
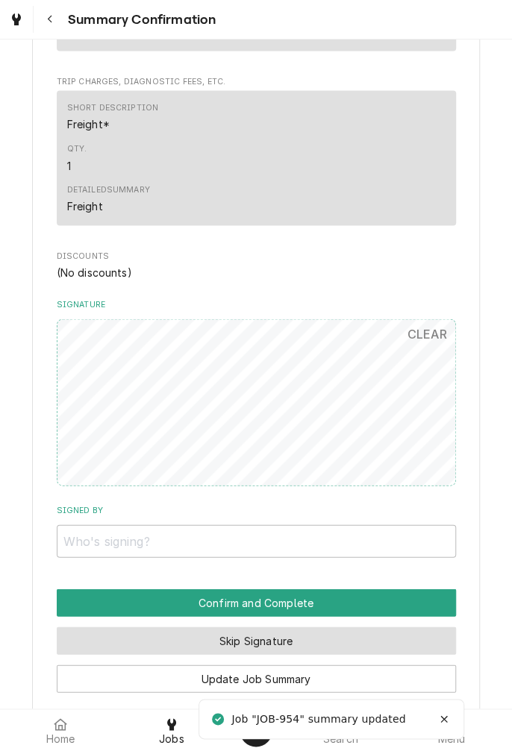
click at [309, 643] on button "Skip Signature" at bounding box center [256, 641] width 399 height 28
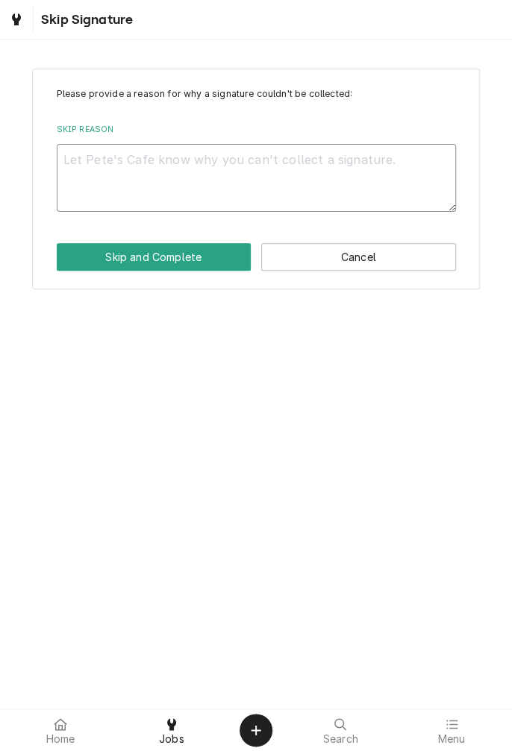
click at [332, 184] on textarea "Skip Reason" at bounding box center [256, 177] width 399 height 67
type textarea "x"
type textarea "I"
type textarea "x"
type textarea "In"
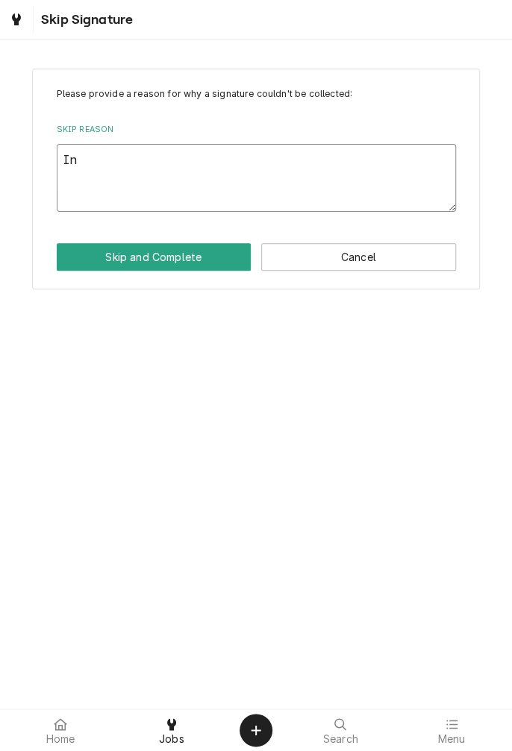
type textarea "x"
type textarea "In"
type textarea "x"
type textarea "In s"
type textarea "x"
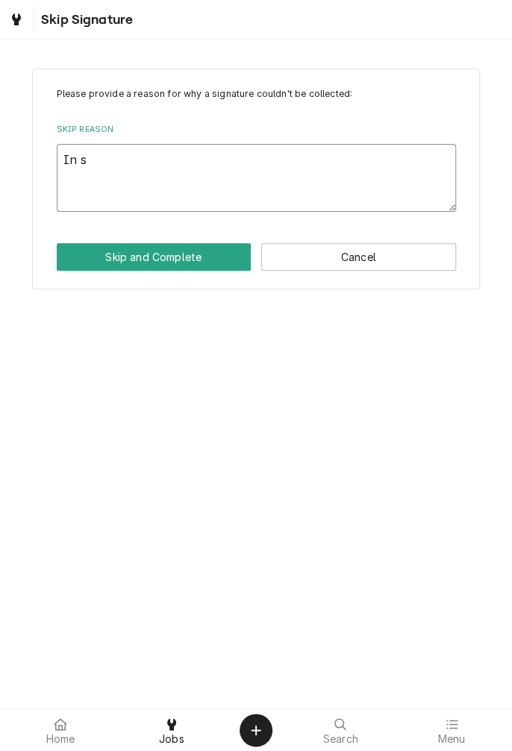
type textarea "In sh"
type textarea "x"
type textarea "In sho"
type textarea "x"
type textarea "In shop"
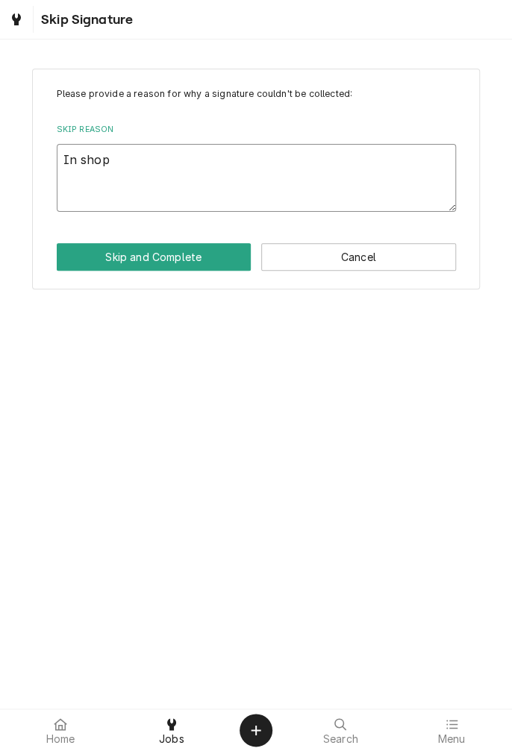
type textarea "x"
type textarea "In shop"
type textarea "x"
type textarea "In shop s"
type textarea "x"
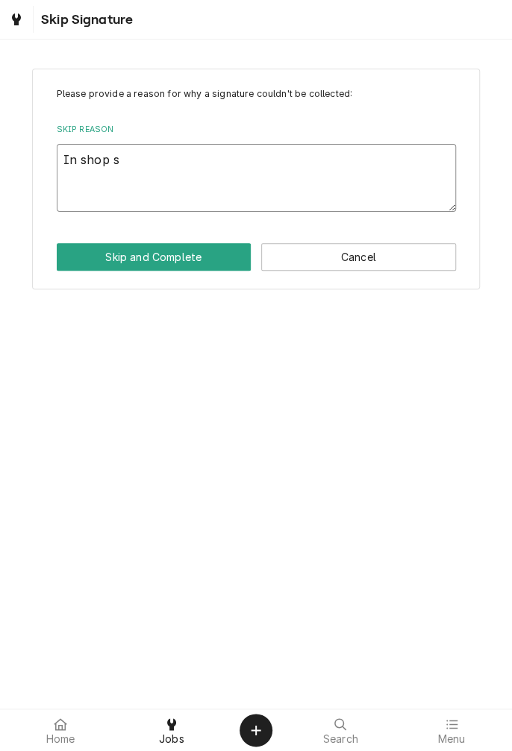
type textarea "In shop se"
type textarea "x"
type textarea "In shop ser"
type textarea "x"
type textarea "In shop service"
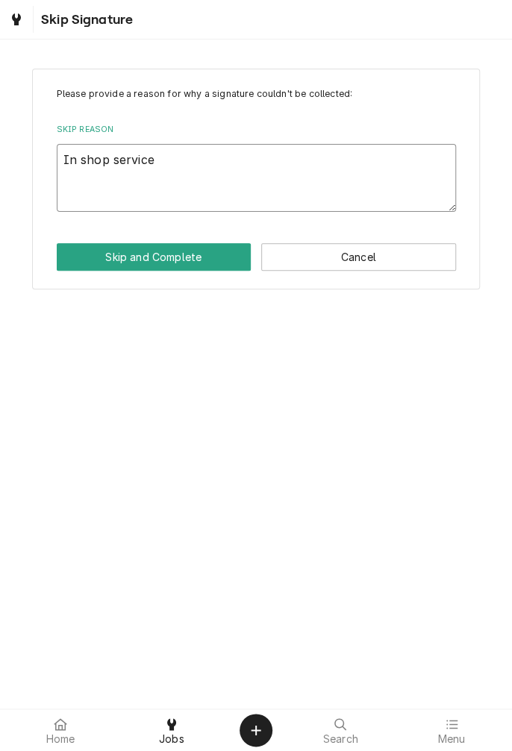
type textarea "x"
type textarea "In shop service"
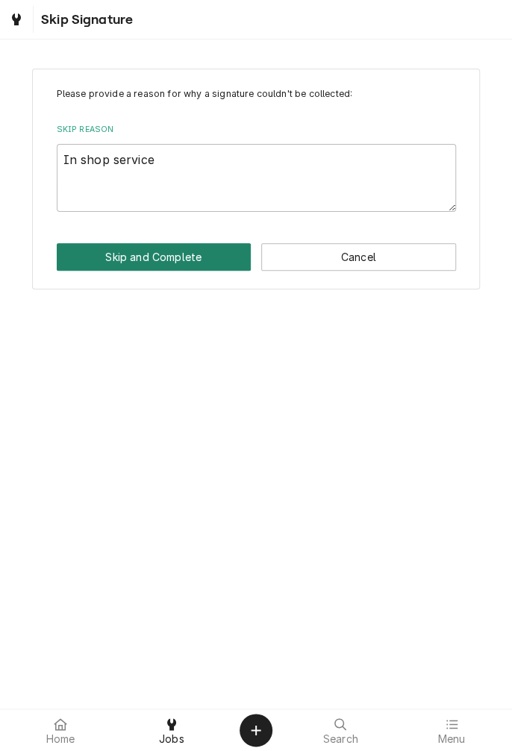
click at [177, 268] on button "Skip and Complete" at bounding box center [154, 257] width 195 height 28
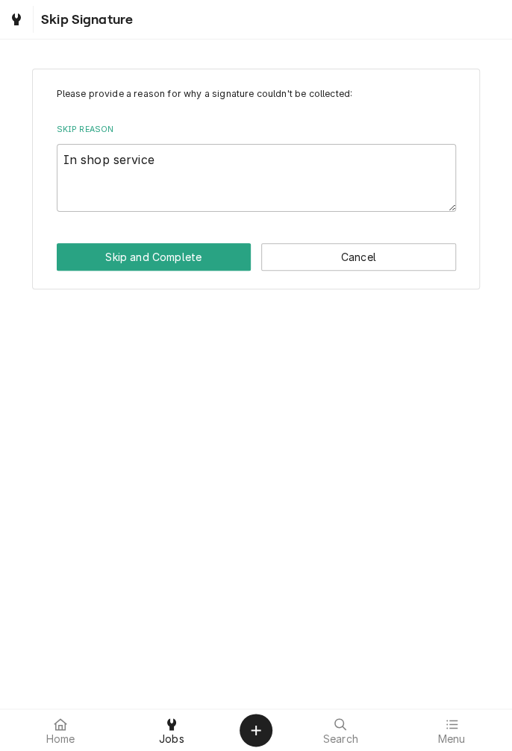
type textarea "x"
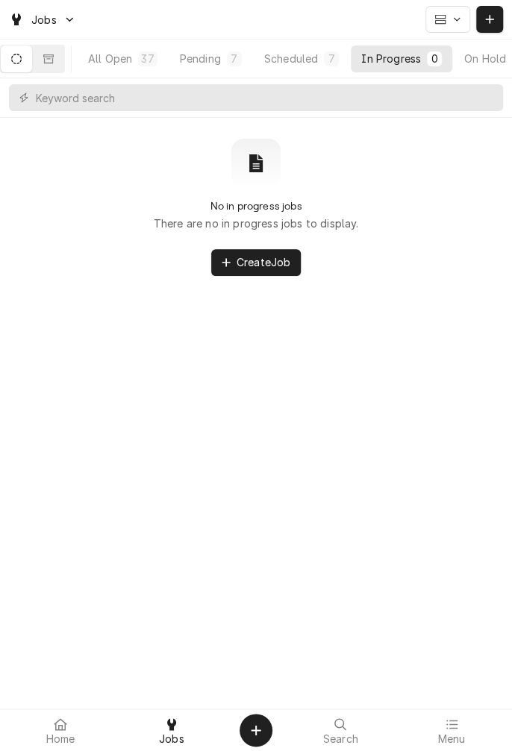
click at [310, 63] on div "Scheduled" at bounding box center [291, 59] width 54 height 16
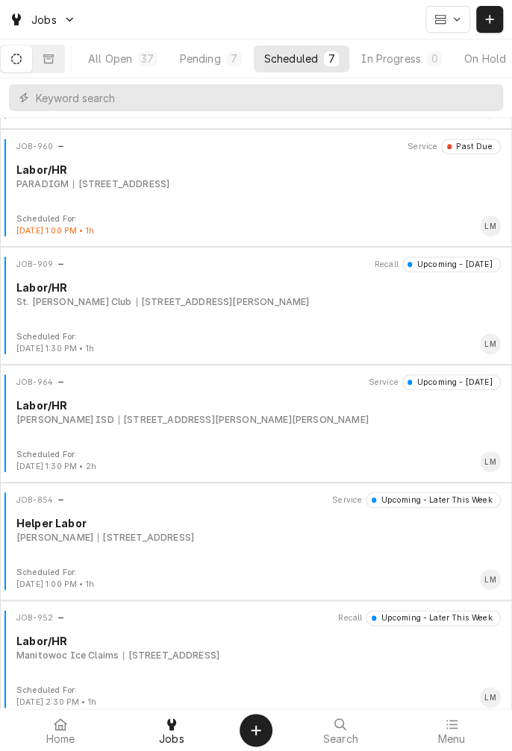
scroll to position [227, 0]
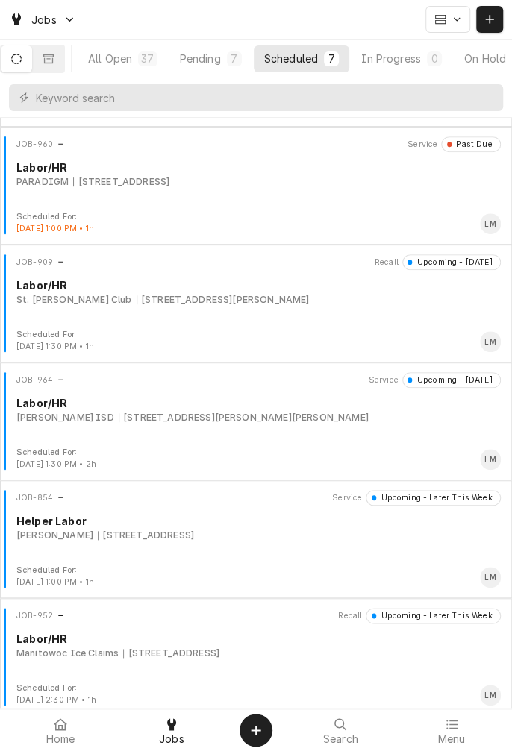
click at [165, 664] on div "JOB-952 Recall Upcoming - Later This Week Labor/HR Manitowoc Ice Claims [STREET…" at bounding box center [256, 645] width 500 height 75
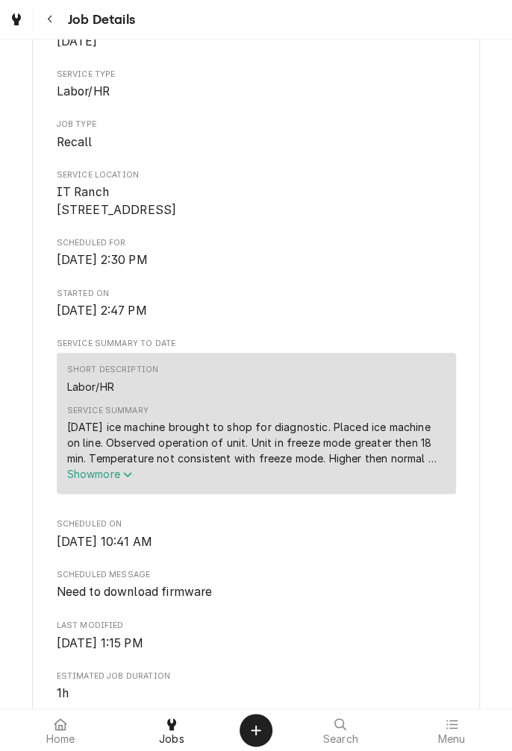
scroll to position [314, 0]
click at [119, 480] on button "Show more" at bounding box center [256, 473] width 378 height 16
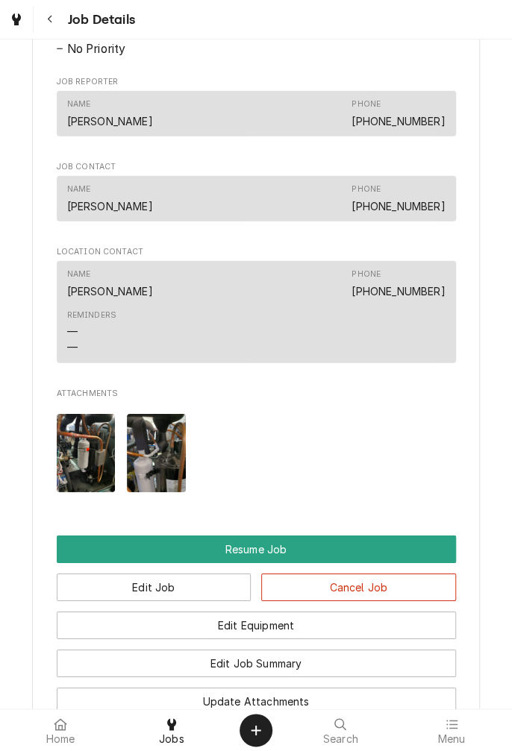
scroll to position [1209, 0]
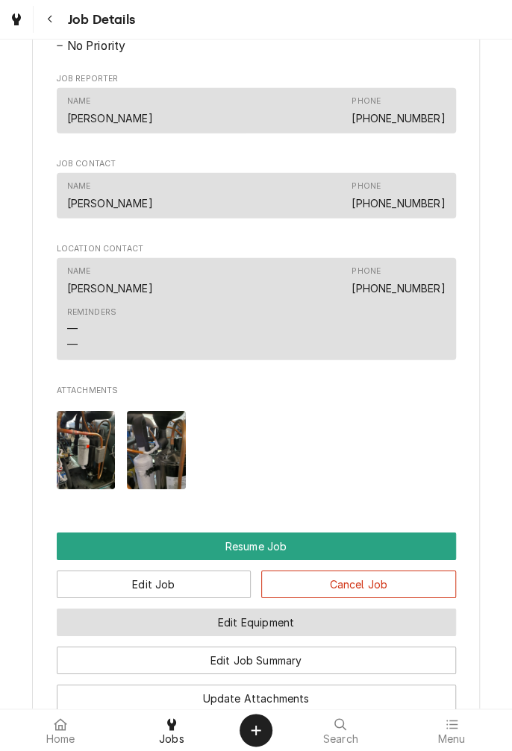
click at [316, 636] on button "Edit Equipment" at bounding box center [256, 623] width 399 height 28
